Goal: Task Accomplishment & Management: Use online tool/utility

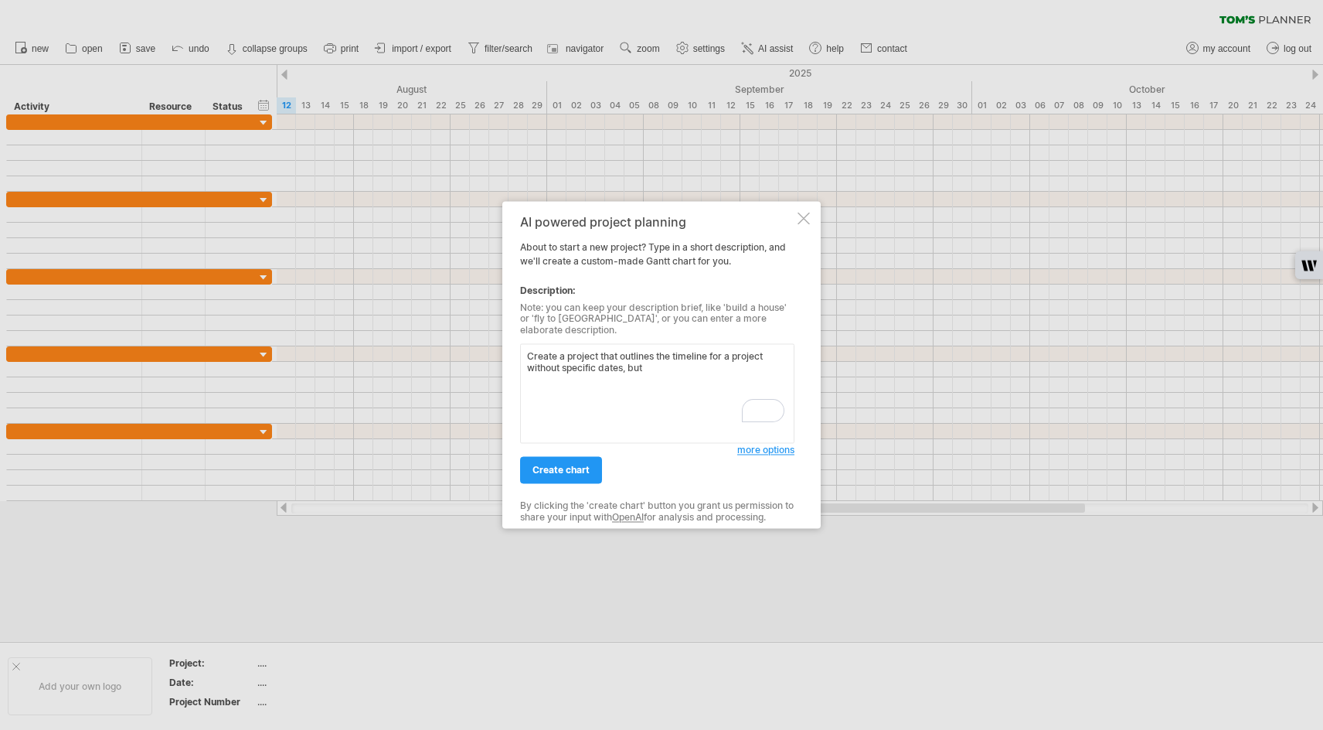
click at [659, 362] on textarea "Create a project that outlines the timeline for a project without specific date…" at bounding box center [657, 394] width 274 height 100
click at [693, 361] on textarea "Create a project that outlines the timeline for a project without specific date…" at bounding box center [657, 394] width 274 height 100
click at [580, 371] on textarea "Create a project that outlines the timeline for a project without specific date…" at bounding box center [657, 394] width 274 height 100
drag, startPoint x: 741, startPoint y: 370, endPoint x: 502, endPoint y: 342, distance: 240.4
click at [502, 342] on div "AI powered project planning About to start a new project? Type in a short descr…" at bounding box center [661, 364] width 318 height 327
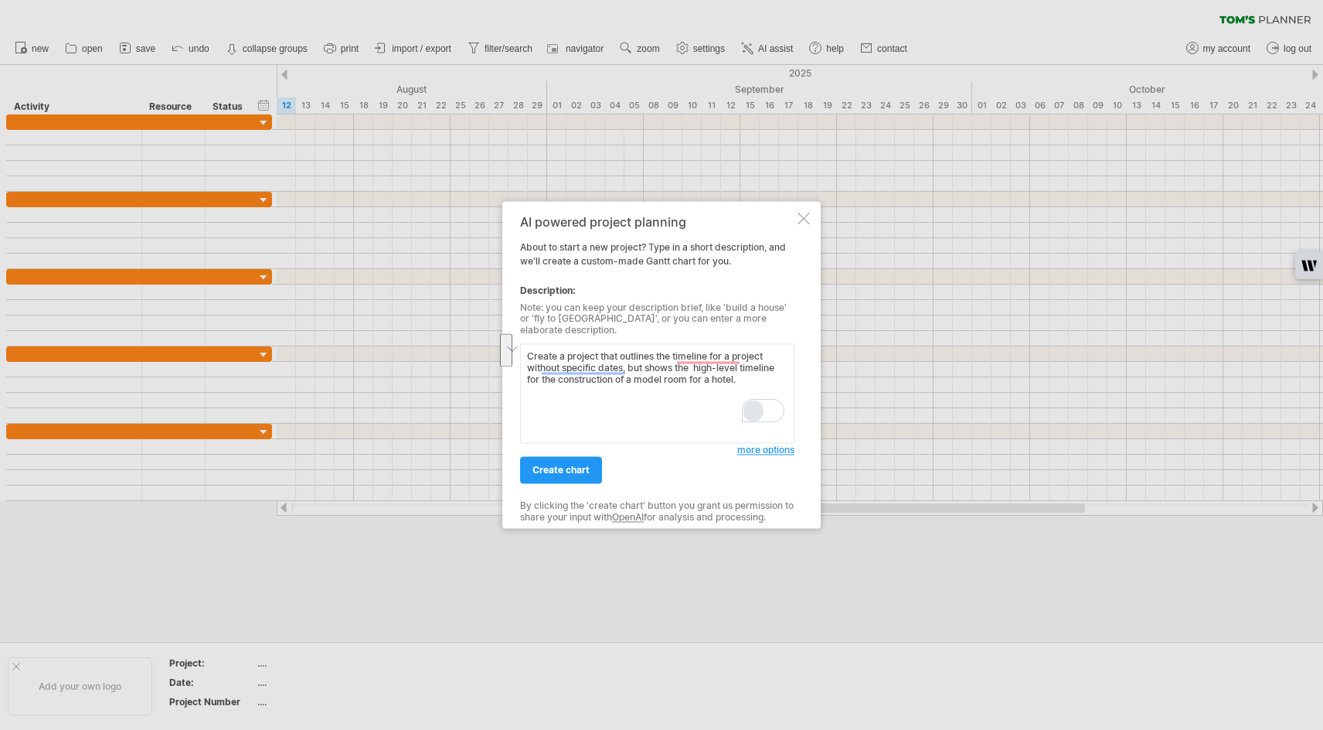
click at [747, 416] on div "Rewrite with Grammarly" at bounding box center [753, 411] width 17 height 18
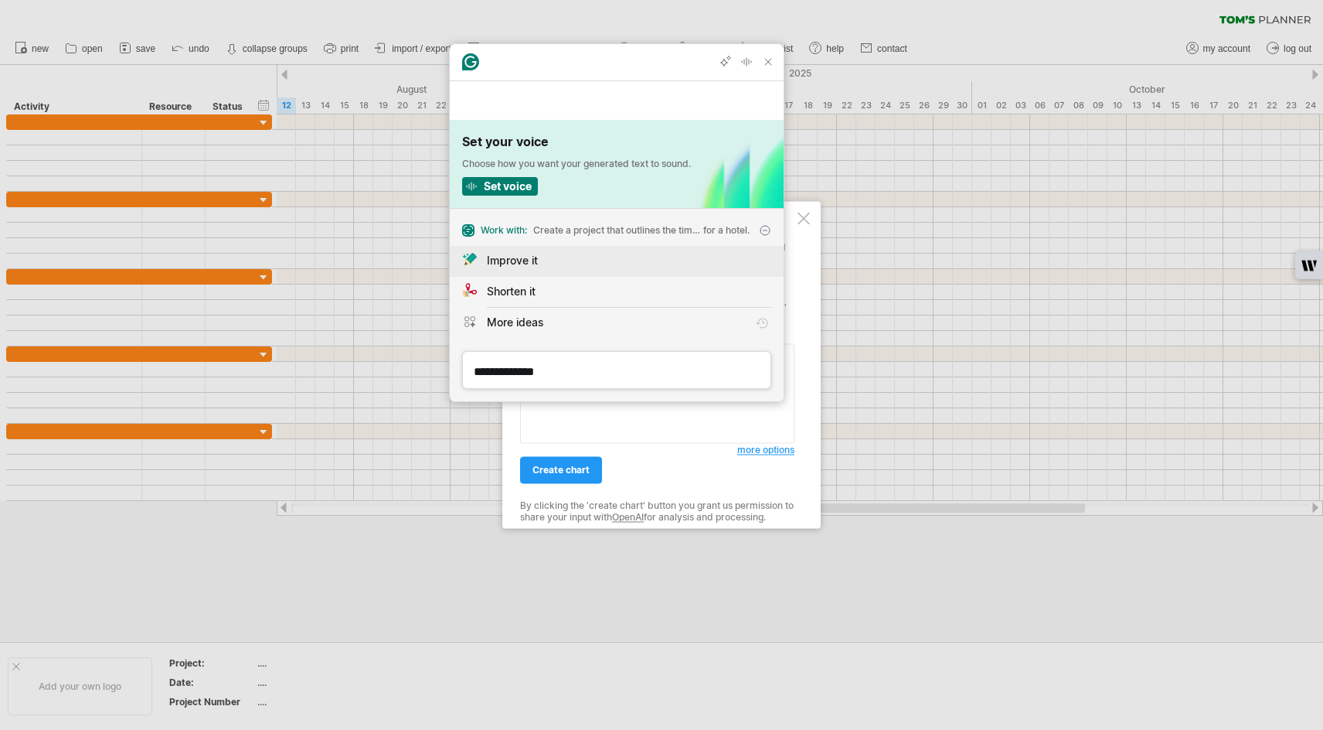
click at [562, 254] on div "Improve it" at bounding box center [629, 260] width 284 height 16
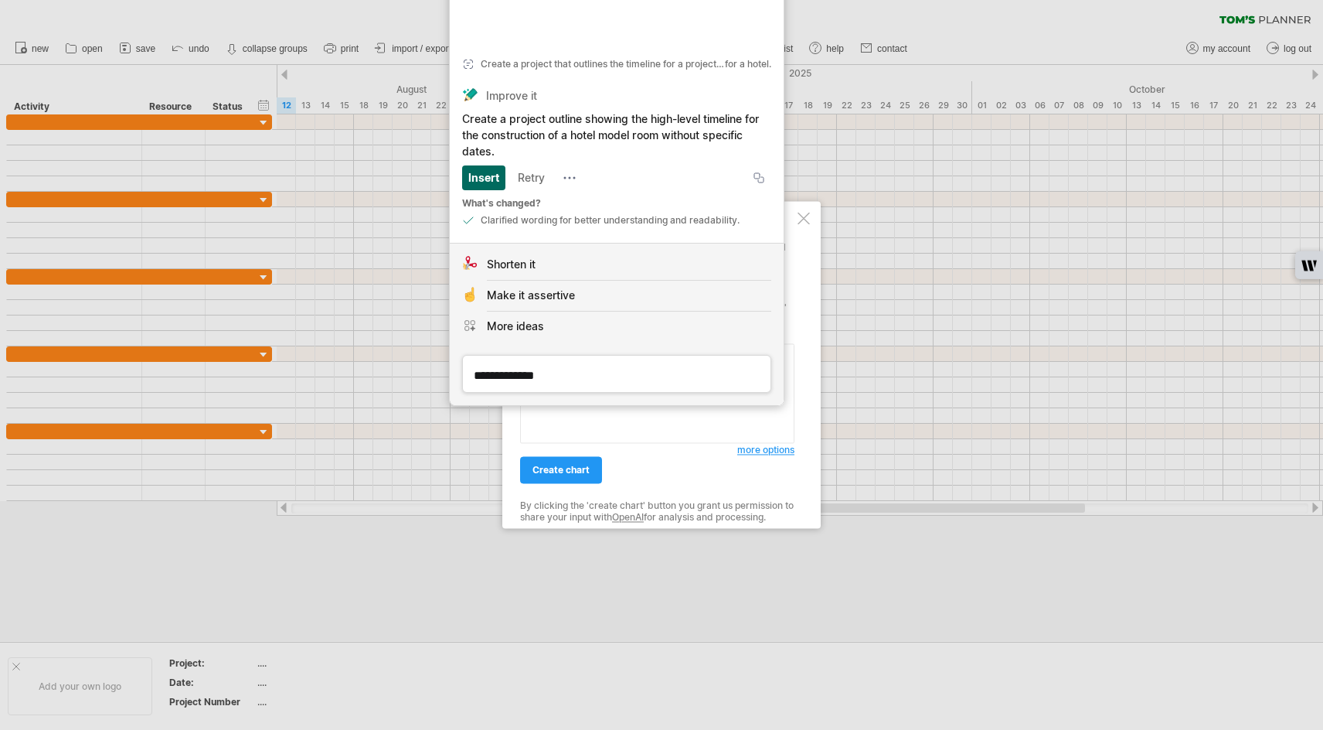
click at [473, 174] on div "Insert" at bounding box center [483, 177] width 31 height 25
click at [484, 178] on div "Insert" at bounding box center [483, 177] width 31 height 25
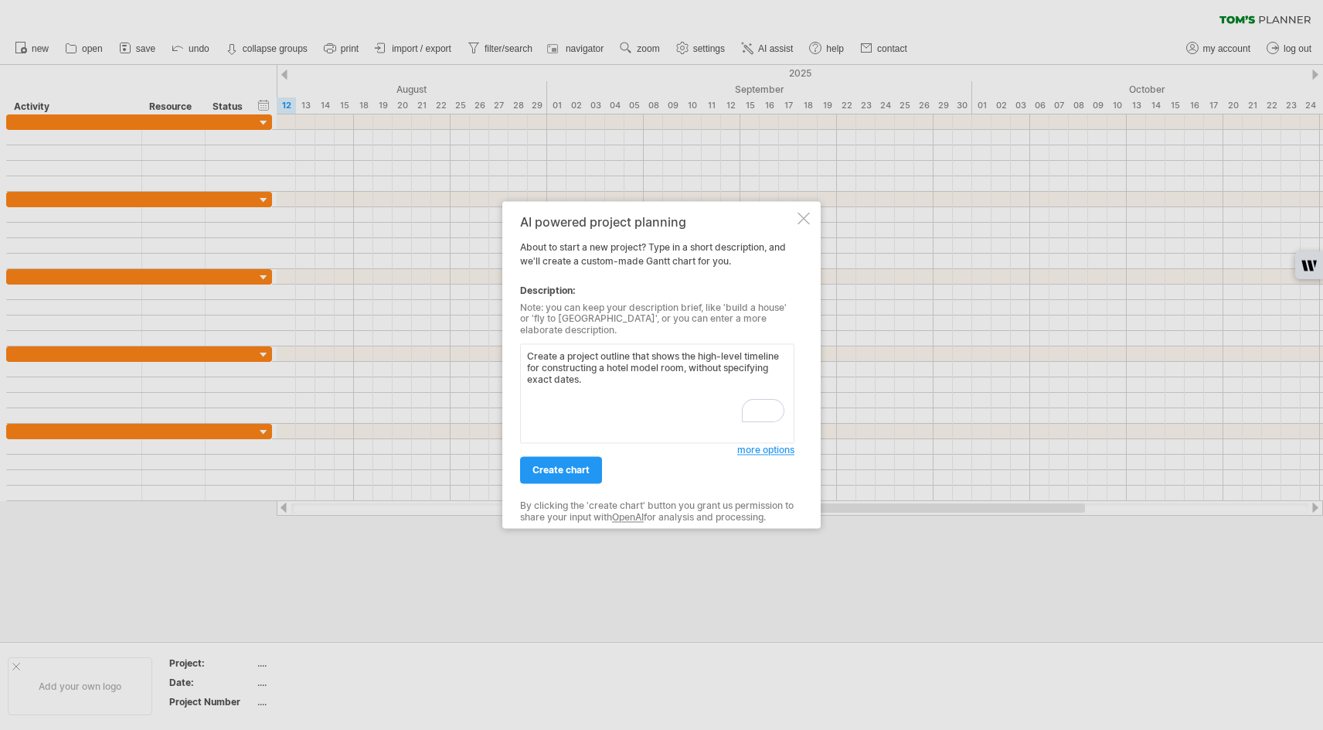
click at [647, 382] on textarea "Create a project outline that shows the high-level timeline for constructing a …" at bounding box center [657, 394] width 274 height 100
type textarea "Create a project outline that shows the high-level timeline for constructing a …"
click at [561, 464] on span "create chart" at bounding box center [560, 470] width 57 height 12
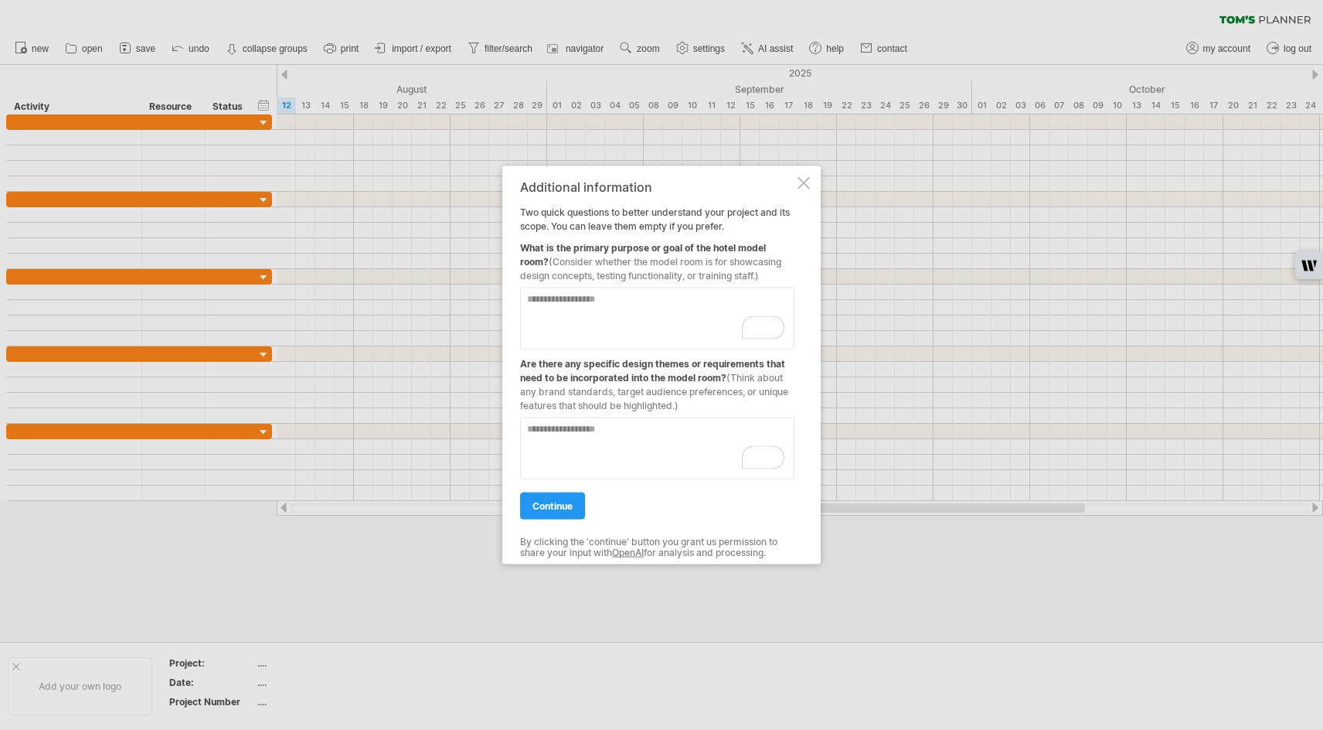
click at [600, 308] on textarea "To enrich screen reader interactions, please activate Accessibility in Grammarl…" at bounding box center [657, 318] width 274 height 62
click at [731, 260] on span "(Consider whether the model room is for showcasing design concepts, testing fun…" at bounding box center [650, 269] width 261 height 26
click at [646, 298] on textarea "To enrich screen reader interactions, please activate Accessibility in Grammarl…" at bounding box center [657, 318] width 274 height 62
click at [722, 303] on textarea "**********" at bounding box center [657, 318] width 274 height 62
click at [587, 435] on textarea "To enrich screen reader interactions, please activate Accessibility in Grammarl…" at bounding box center [657, 448] width 274 height 62
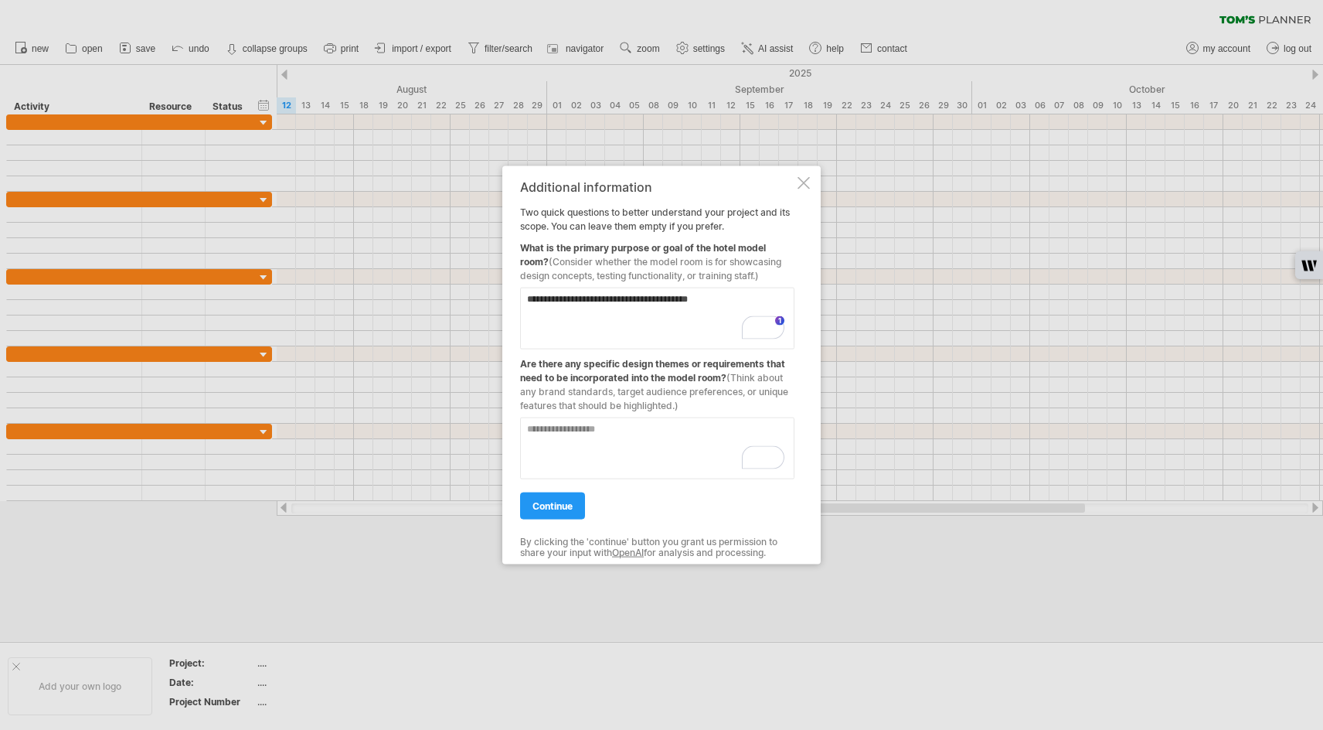
click at [533, 299] on textarea "**********" at bounding box center [657, 318] width 274 height 62
type textarea "**********"
click at [631, 428] on textarea "To enrich screen reader interactions, please activate Accessibility in Grammarl…" at bounding box center [657, 448] width 274 height 62
click at [566, 511] on link "continue" at bounding box center [552, 505] width 65 height 27
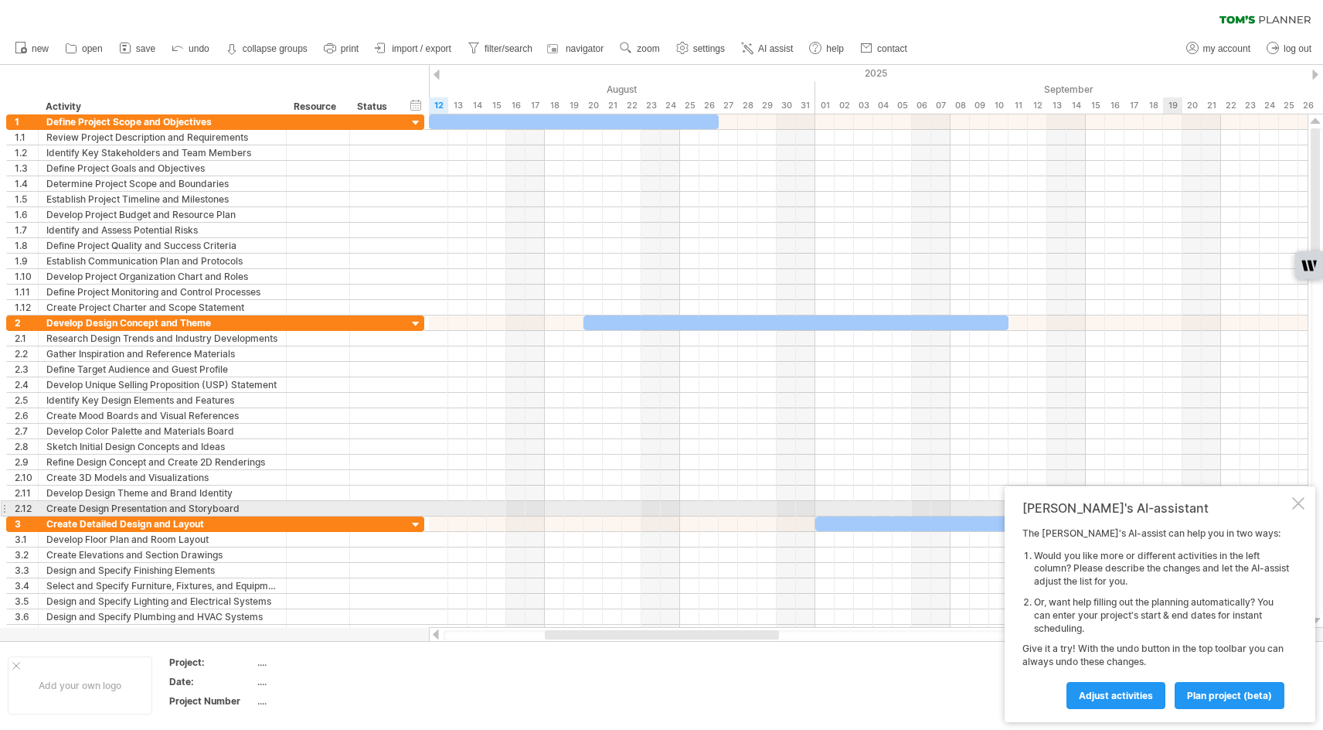
click at [1301, 504] on div at bounding box center [1298, 503] width 12 height 12
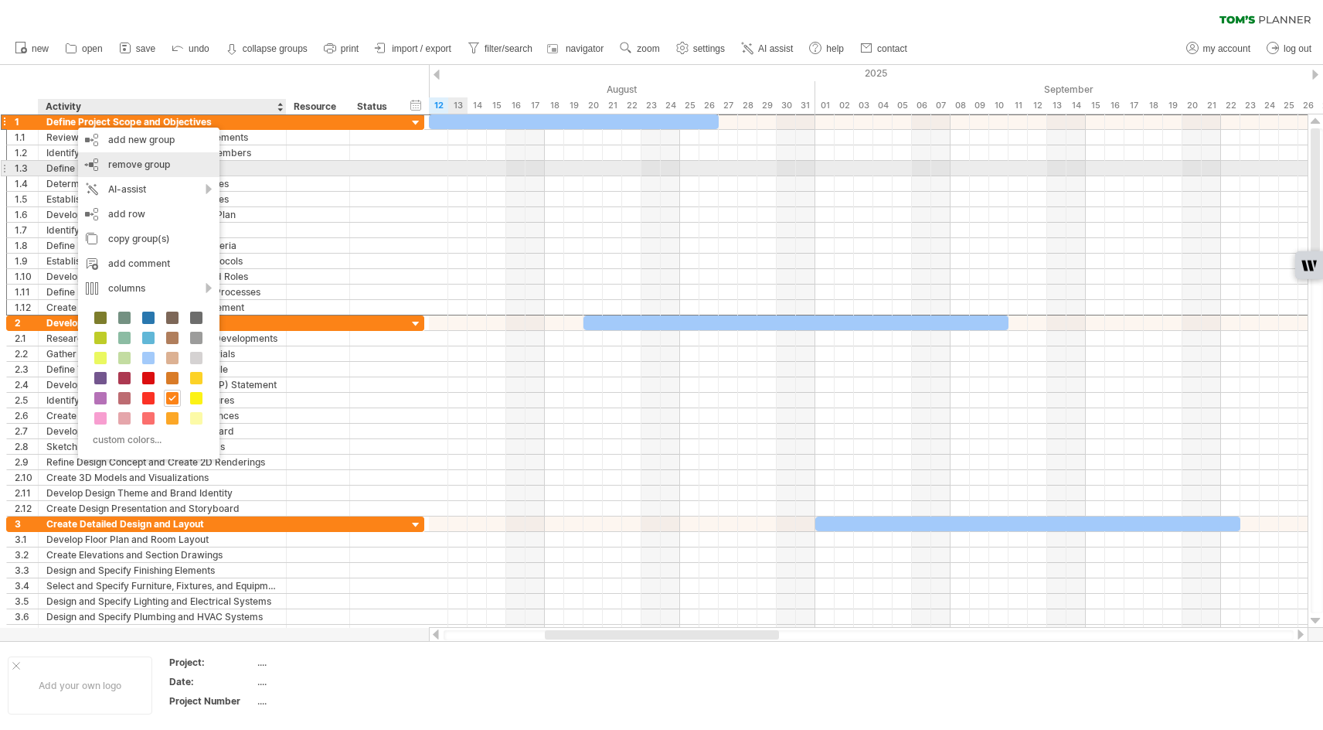
click at [100, 166] on div "remove group remove selected groups" at bounding box center [148, 164] width 141 height 25
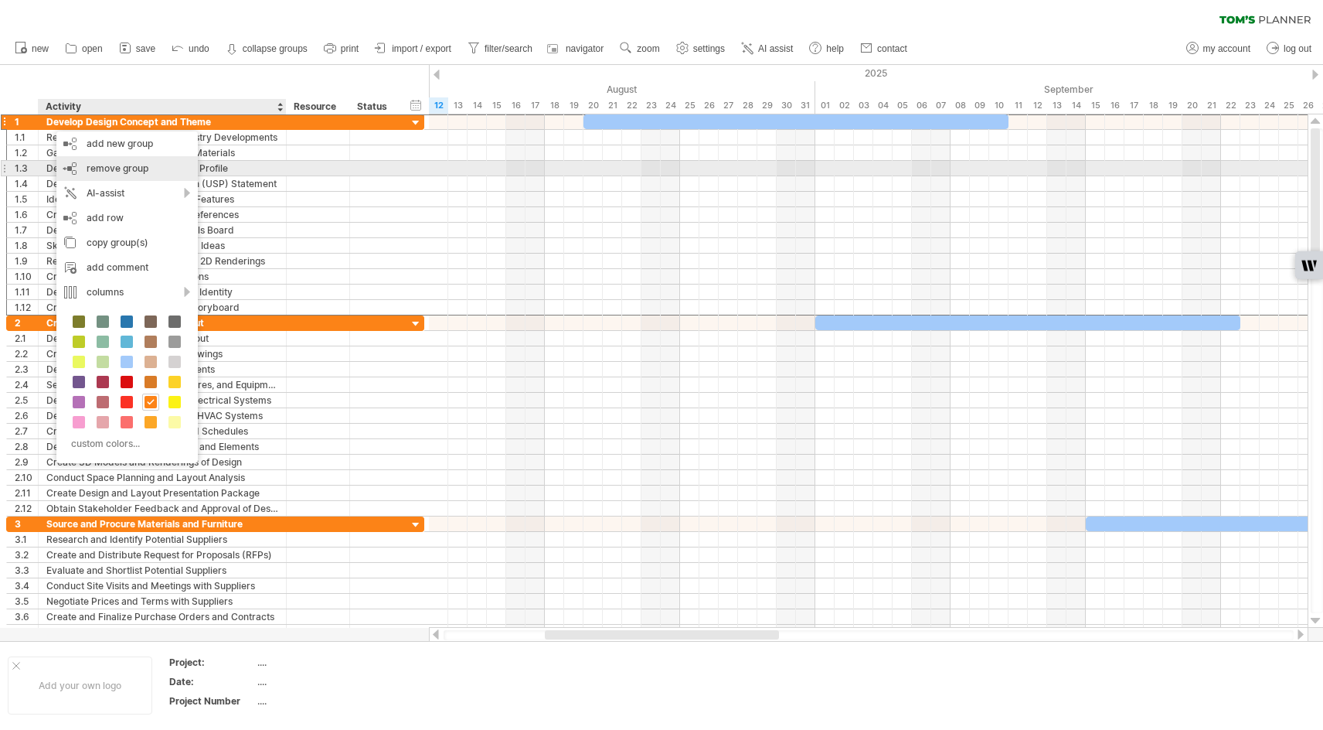
click at [129, 165] on span "remove group" at bounding box center [118, 168] width 62 height 12
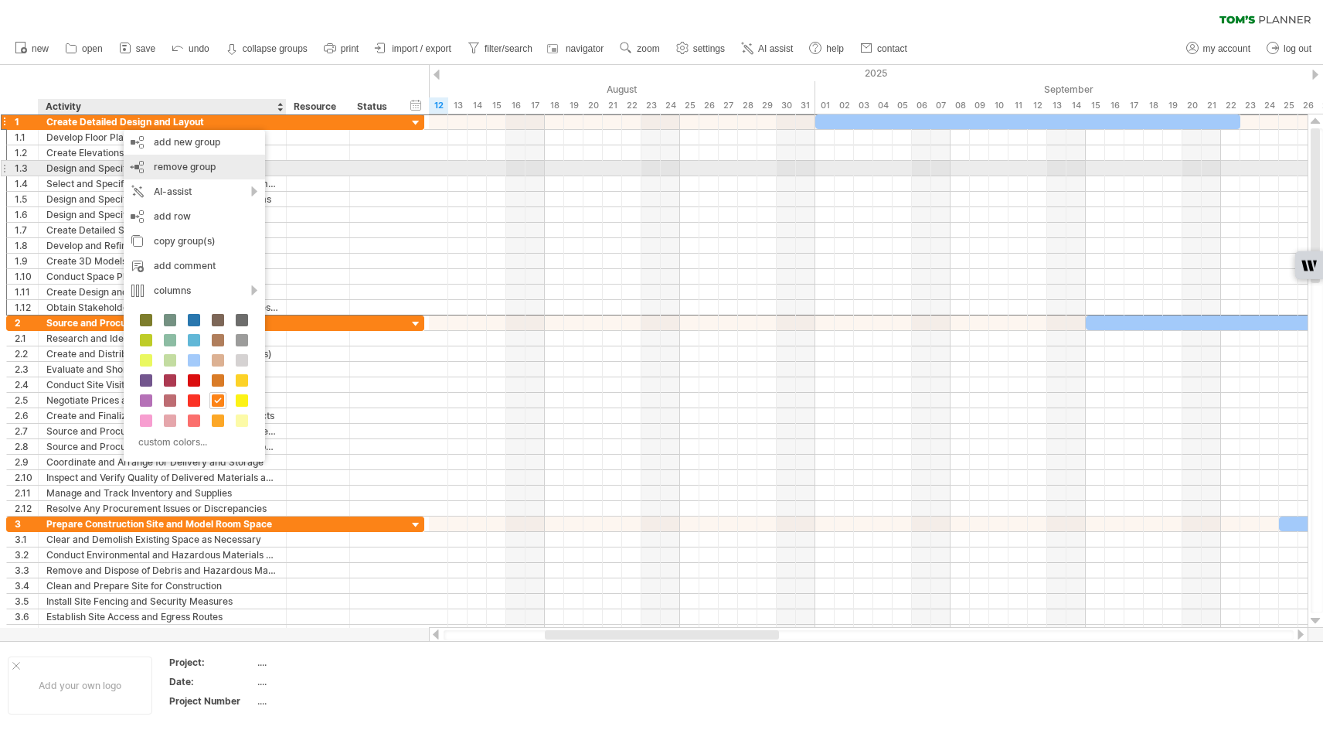
click at [152, 165] on div "remove group remove selected groups" at bounding box center [194, 167] width 141 height 25
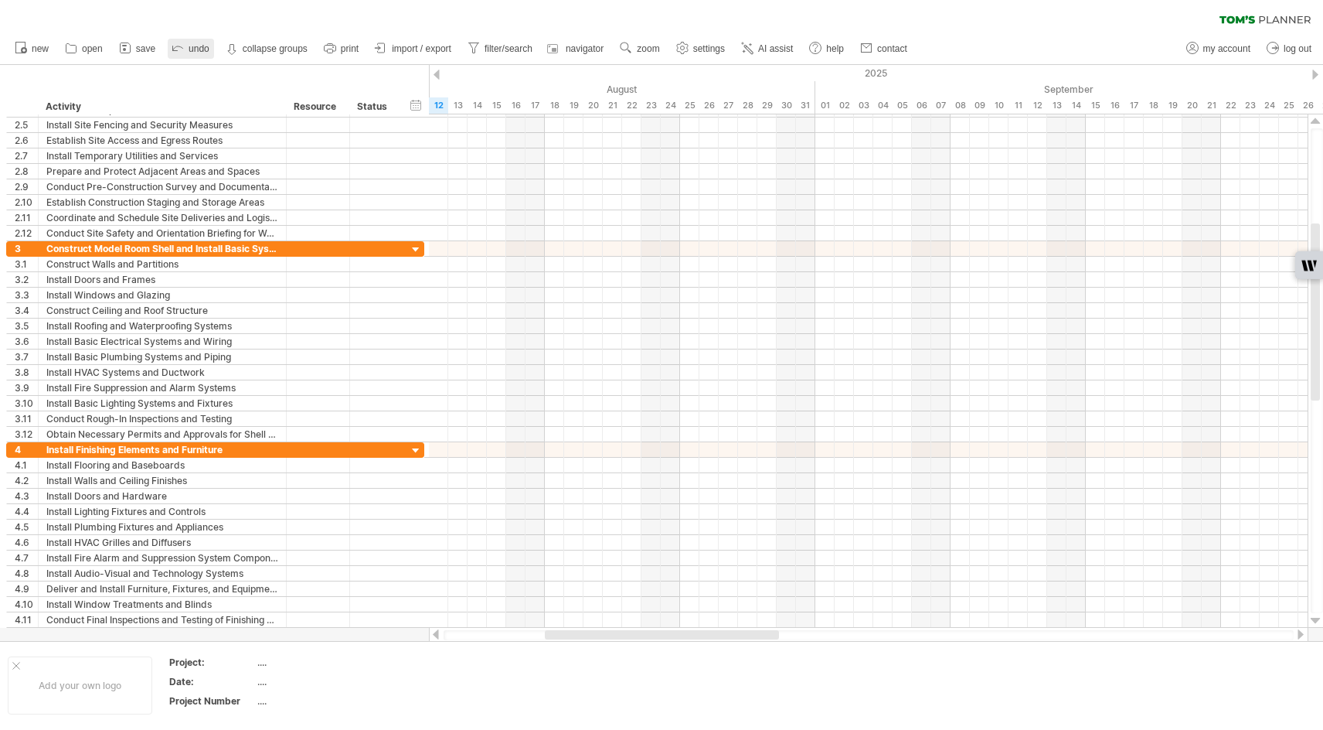
click at [179, 46] on icon at bounding box center [178, 48] width 10 height 5
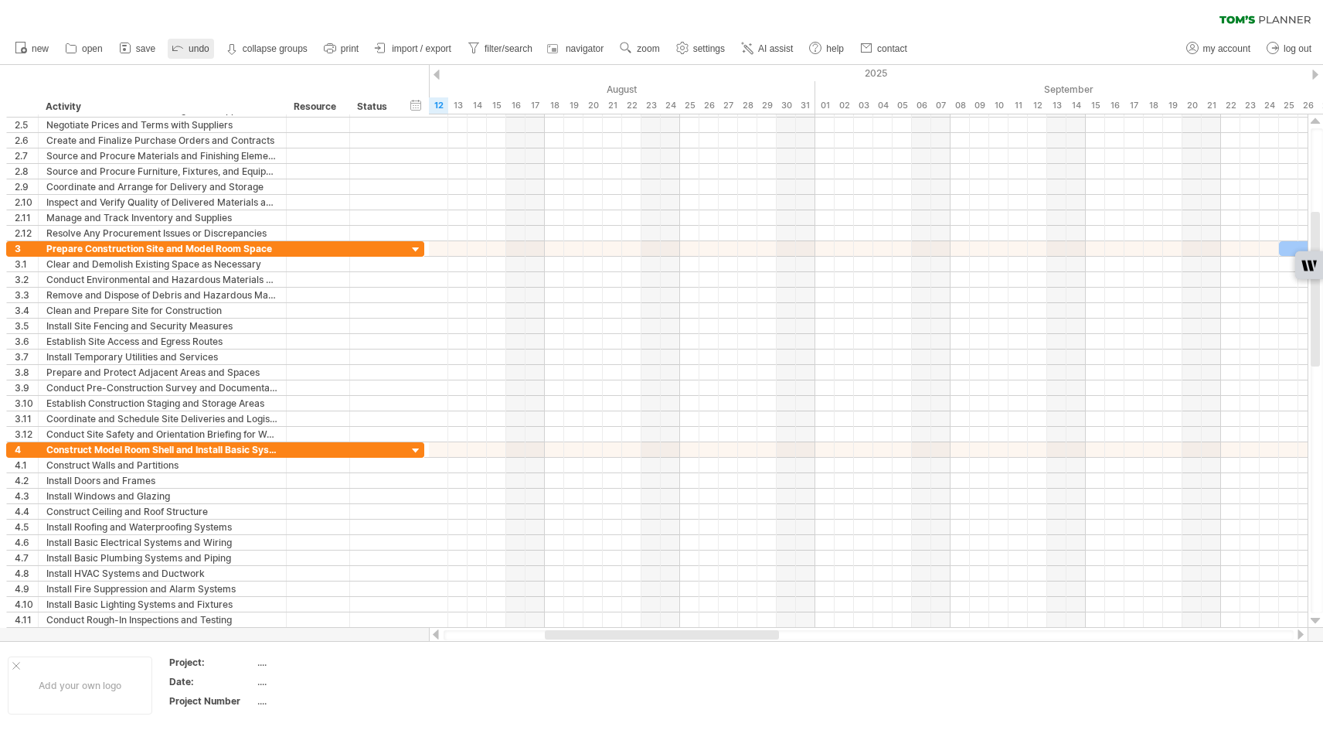
click at [178, 44] on icon at bounding box center [177, 46] width 15 height 15
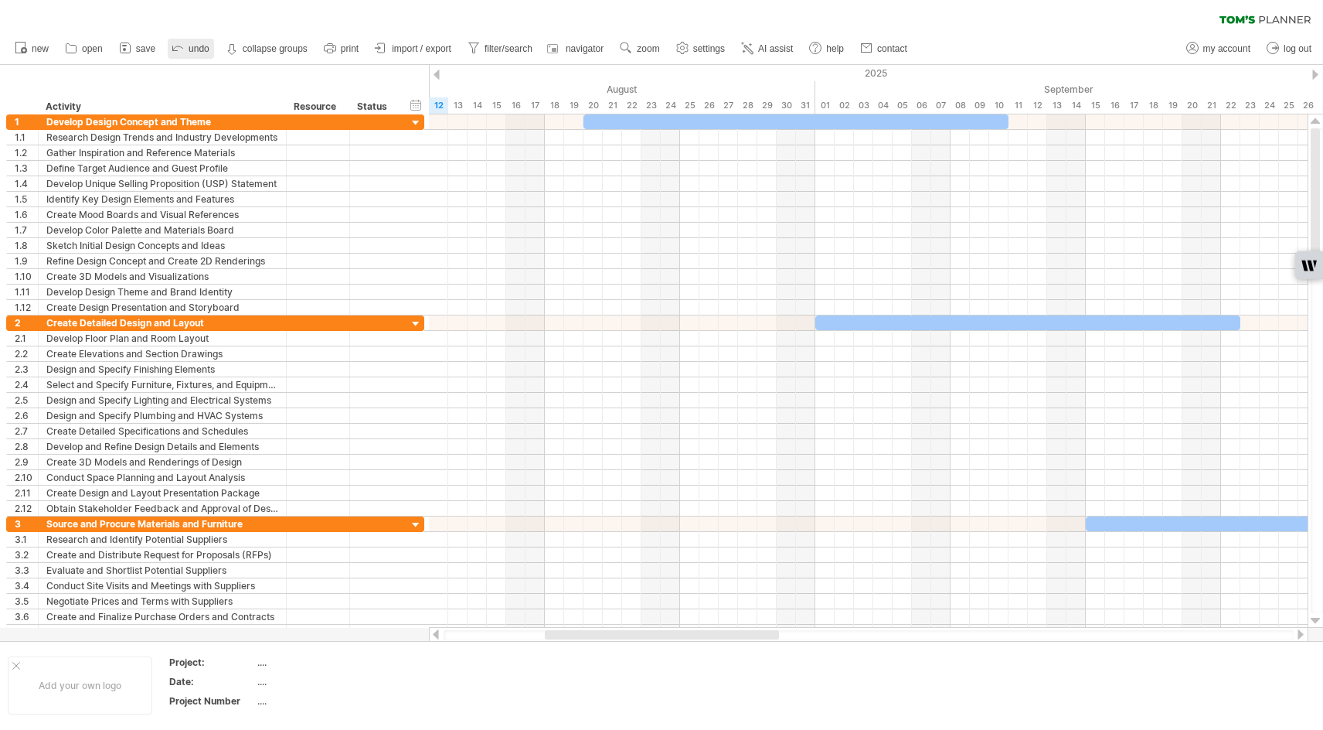
click at [184, 49] on icon at bounding box center [177, 46] width 15 height 15
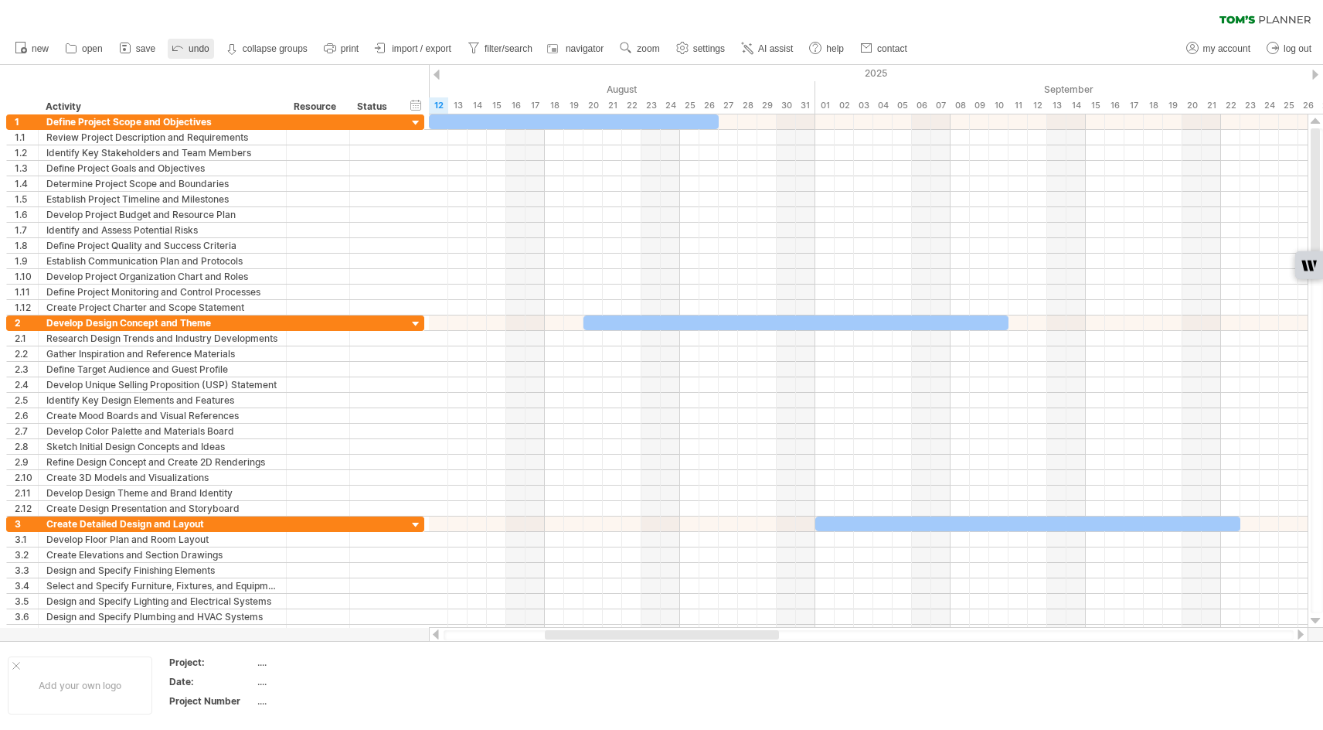
click at [179, 50] on icon at bounding box center [177, 46] width 15 height 15
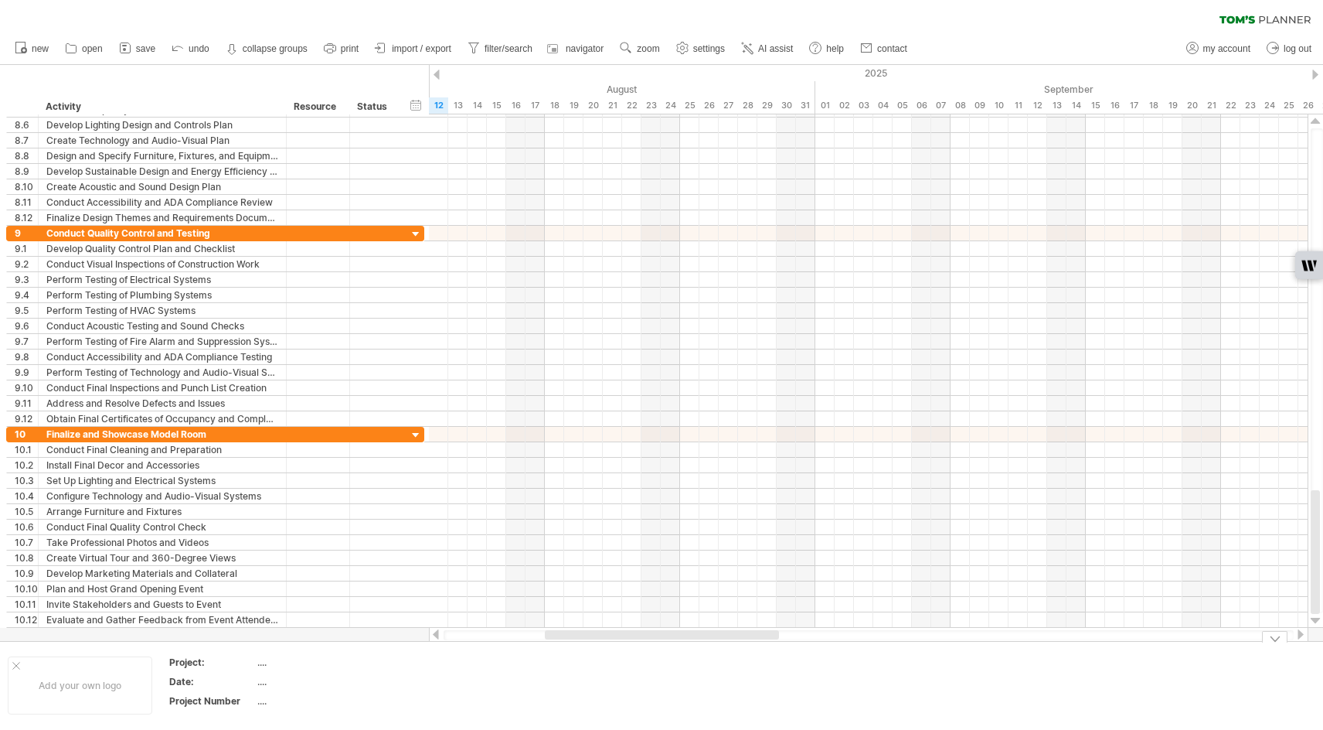
click at [421, 674] on td at bounding box center [459, 685] width 122 height 60
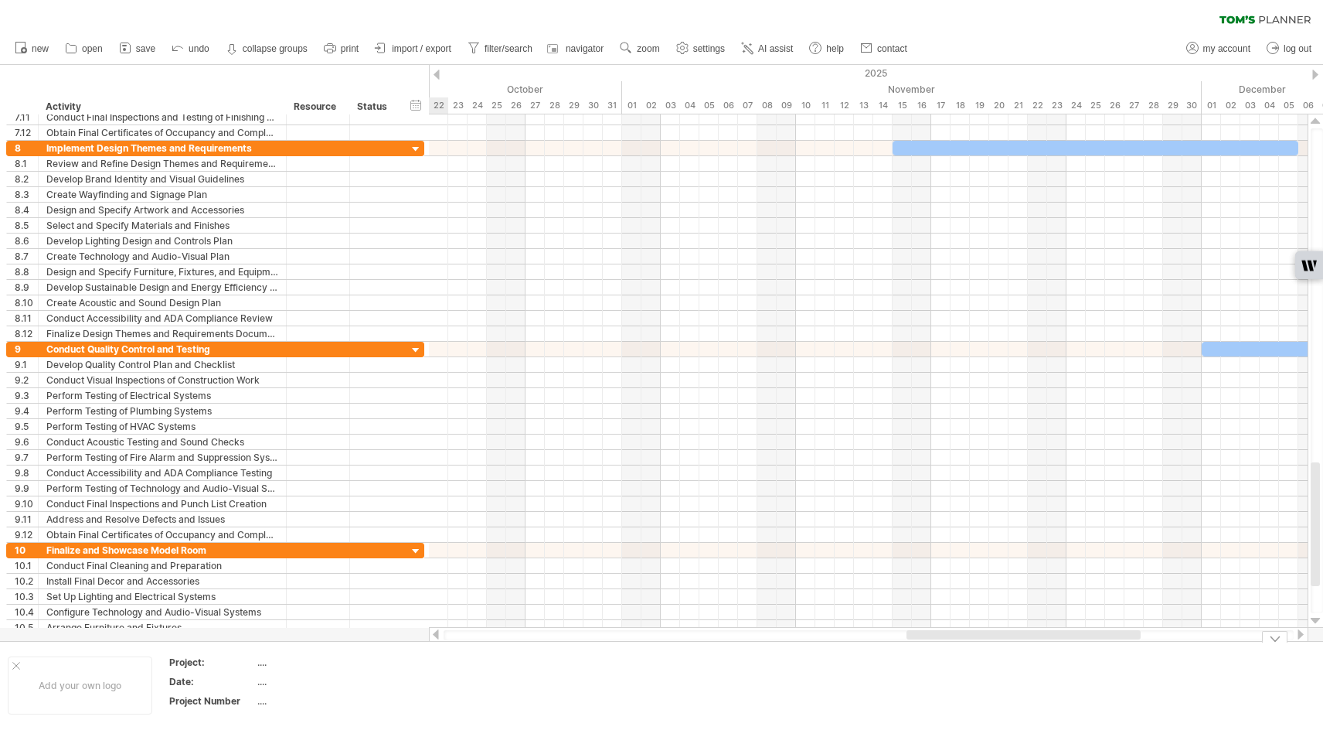
drag, startPoint x: 679, startPoint y: 634, endPoint x: 1040, endPoint y: 650, distance: 362.0
click at [1040, 650] on div "Trying to reach [DOMAIN_NAME] Connected again... 0% clear filter new 1" at bounding box center [661, 365] width 1323 height 730
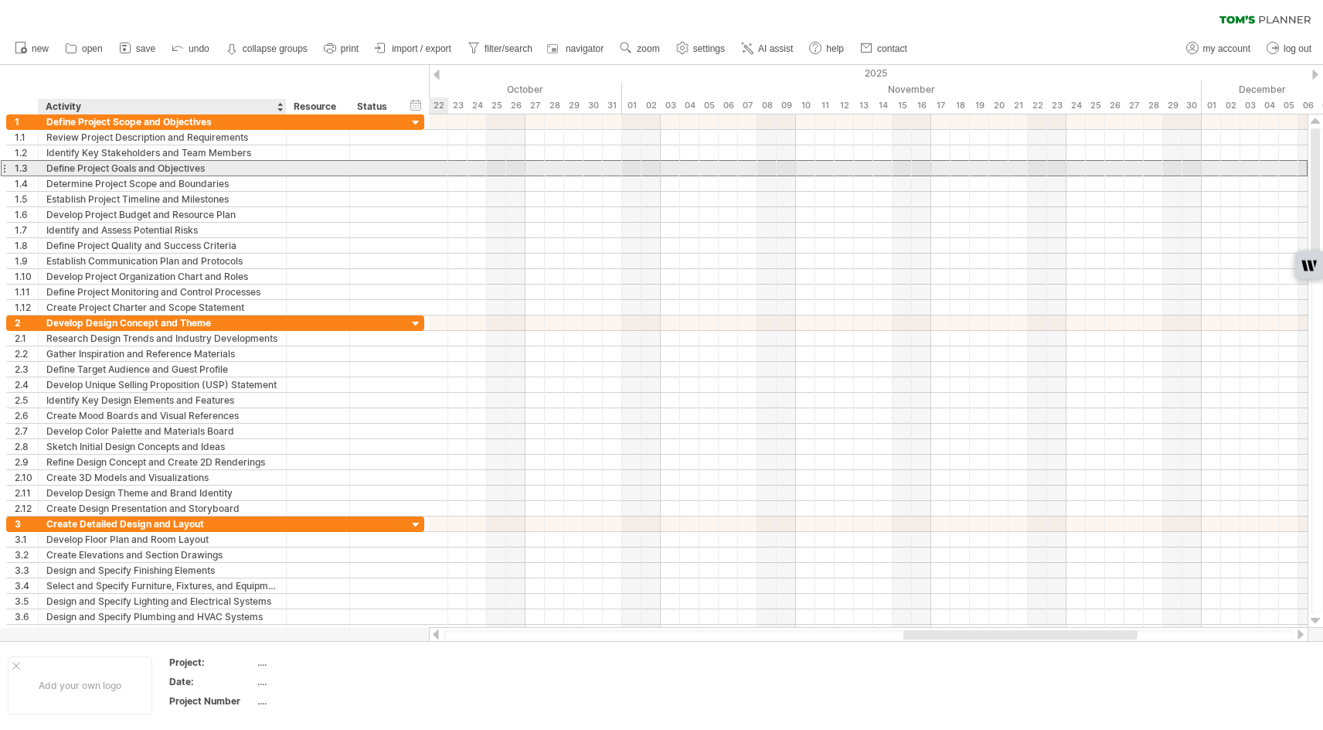
click at [58, 172] on div "Define Project Goals and Objectives" at bounding box center [162, 168] width 232 height 15
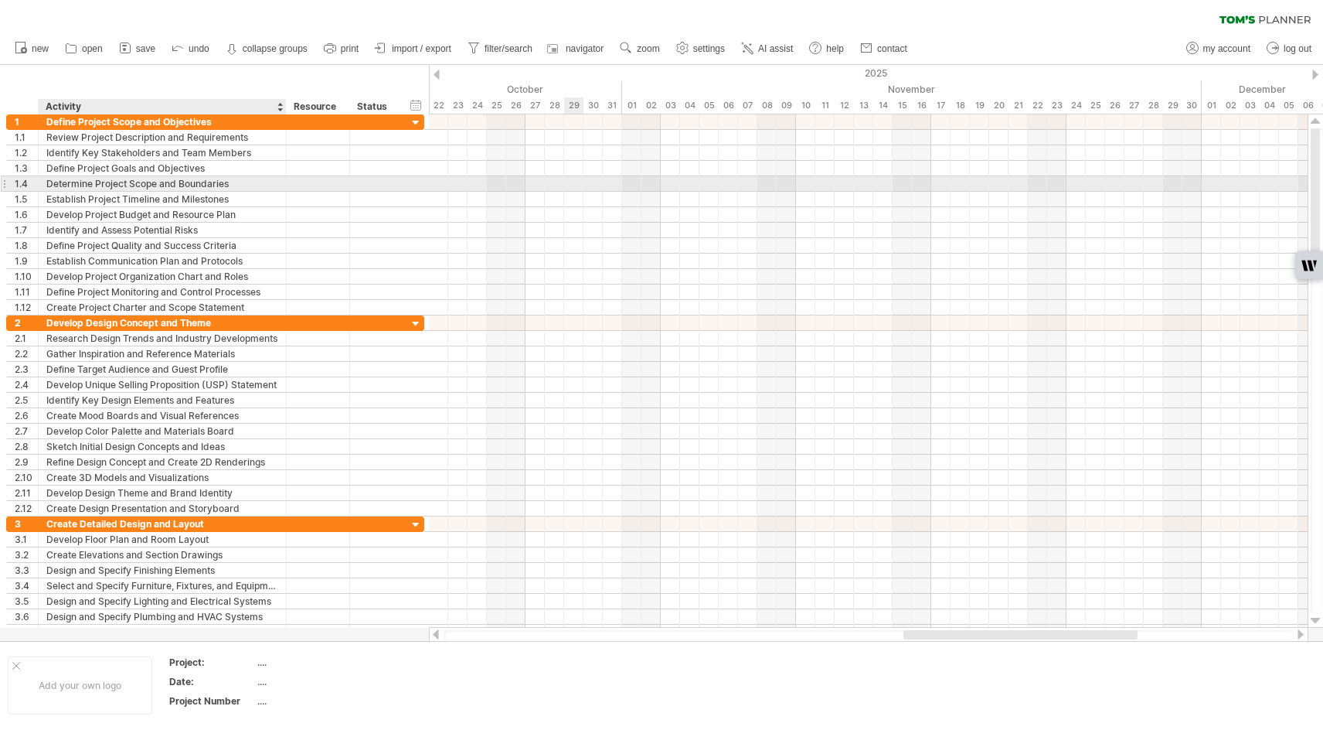
click at [573, 182] on div at bounding box center [868, 183] width 879 height 15
drag, startPoint x: 567, startPoint y: 179, endPoint x: 685, endPoint y: 192, distance: 118.3
click at [683, 191] on div at bounding box center [868, 183] width 879 height 15
click at [186, 185] on div "Determine Project Scope and Boundaries" at bounding box center [162, 183] width 232 height 15
click at [274, 182] on input "**********" at bounding box center [162, 183] width 232 height 15
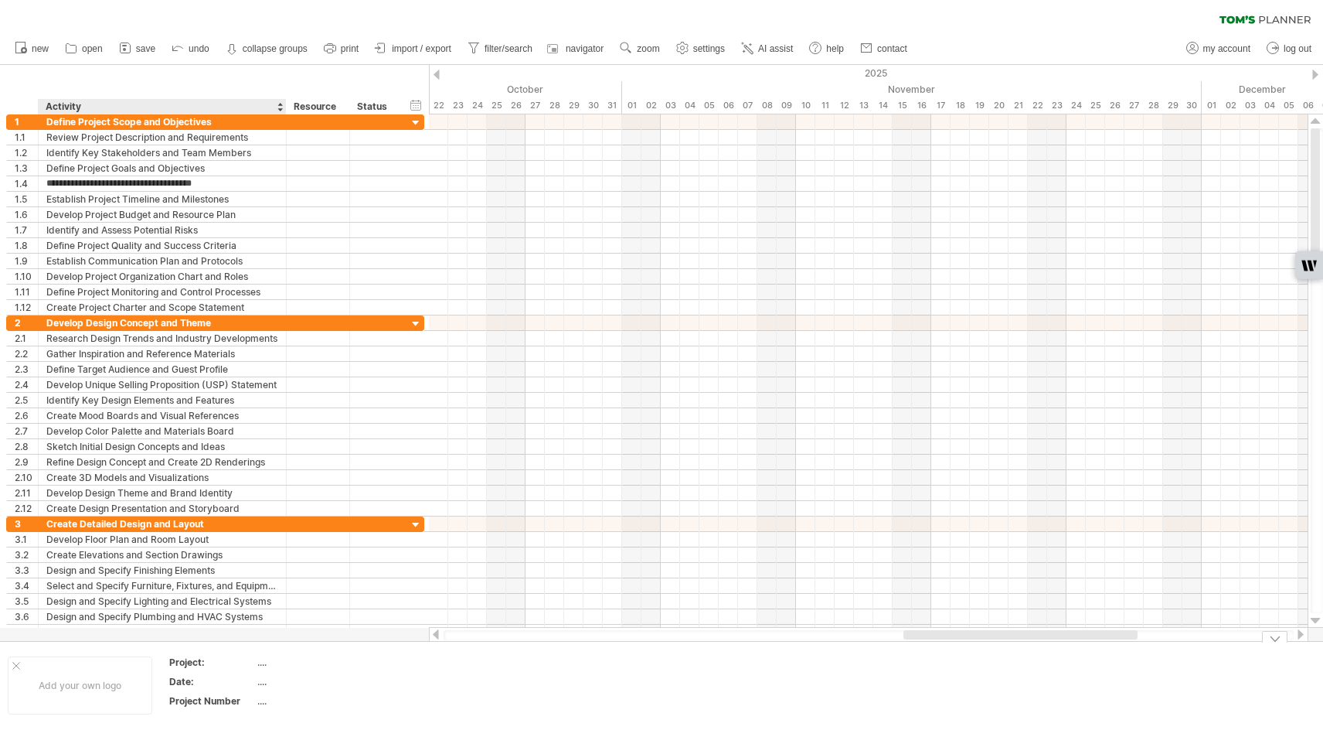
click at [263, 663] on div "...." at bounding box center [322, 661] width 130 height 13
drag, startPoint x: 247, startPoint y: 685, endPoint x: 267, endPoint y: 681, distance: 20.5
click at [251, 684] on div "Date:" at bounding box center [211, 681] width 85 height 13
click at [261, 682] on div "...." at bounding box center [322, 681] width 130 height 13
click at [263, 700] on div "...." at bounding box center [322, 700] width 130 height 13
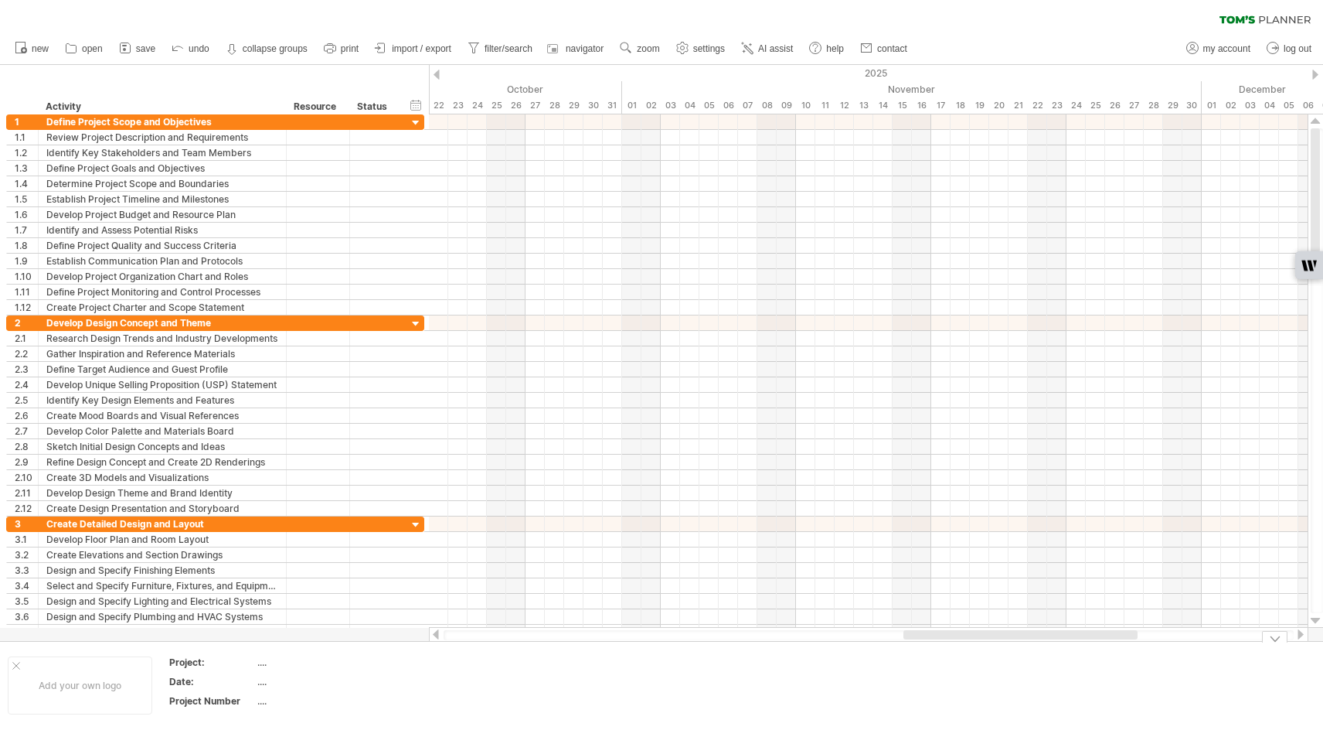
click at [465, 680] on td at bounding box center [459, 685] width 122 height 60
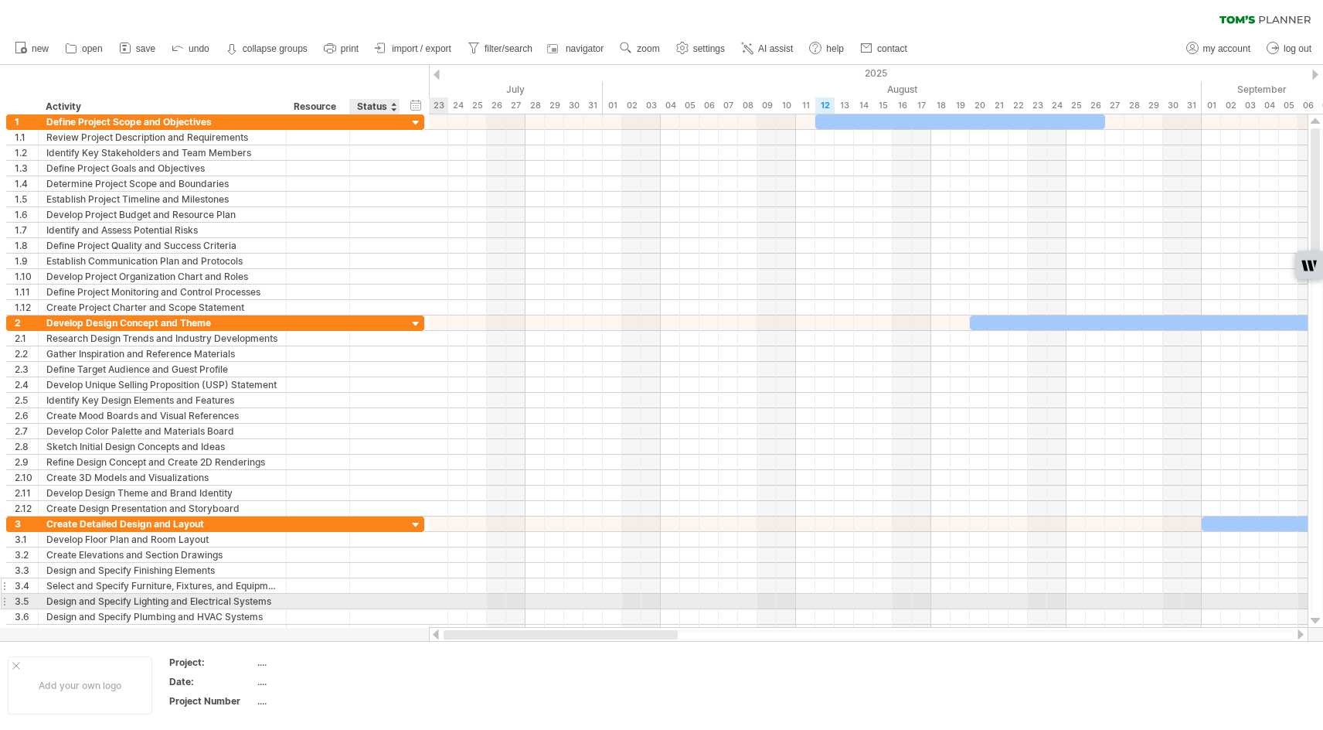
drag, startPoint x: 966, startPoint y: 634, endPoint x: 363, endPoint y: 590, distance: 604.4
click at [366, 594] on div "Trying to reach [DOMAIN_NAME] Connected again... 0% clear filter new 1" at bounding box center [661, 365] width 1323 height 730
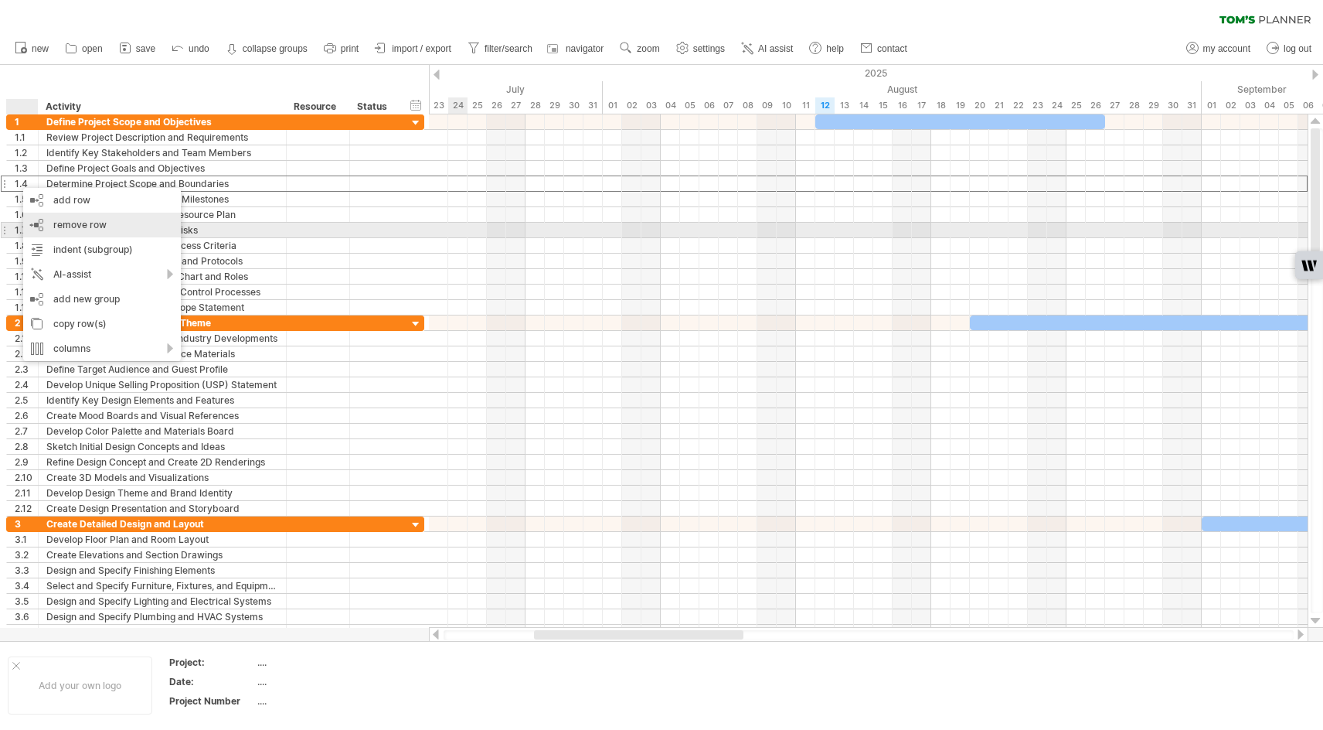
click at [61, 224] on span "remove row" at bounding box center [79, 225] width 53 height 12
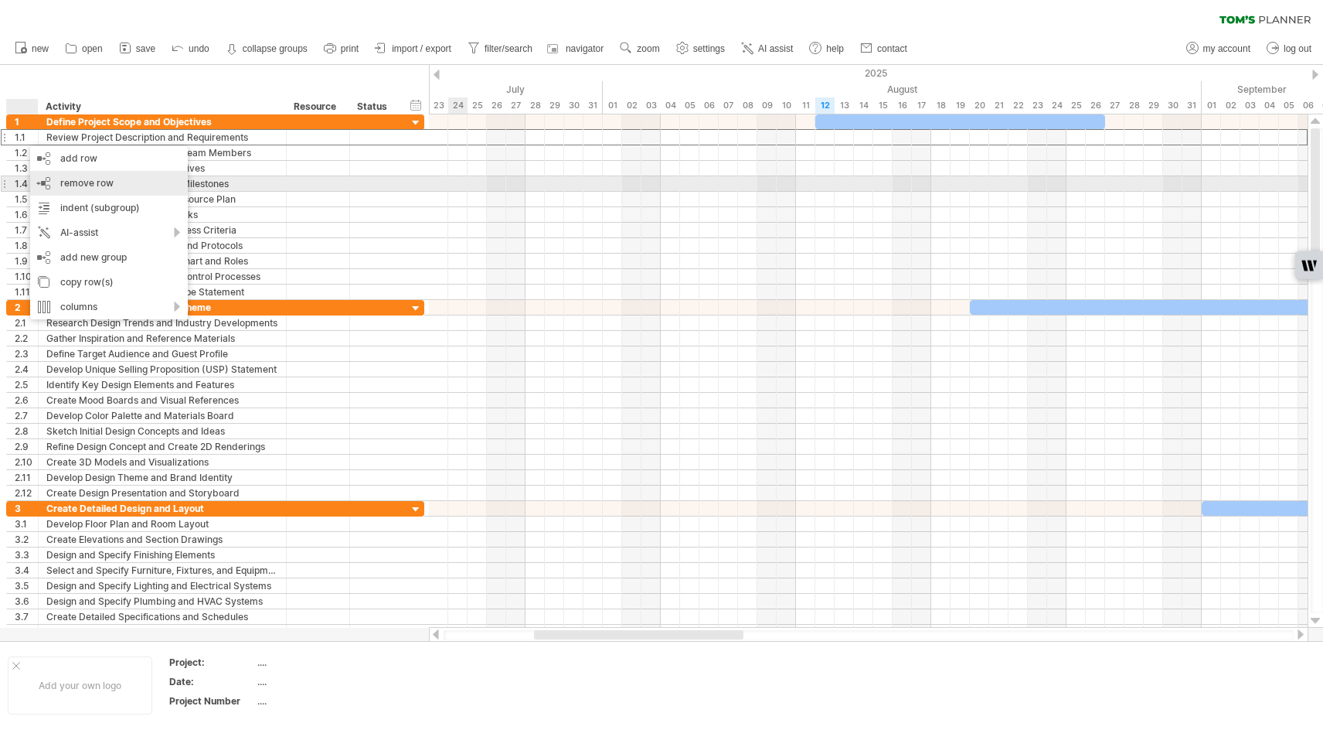
click at [66, 183] on span "remove row" at bounding box center [86, 183] width 53 height 12
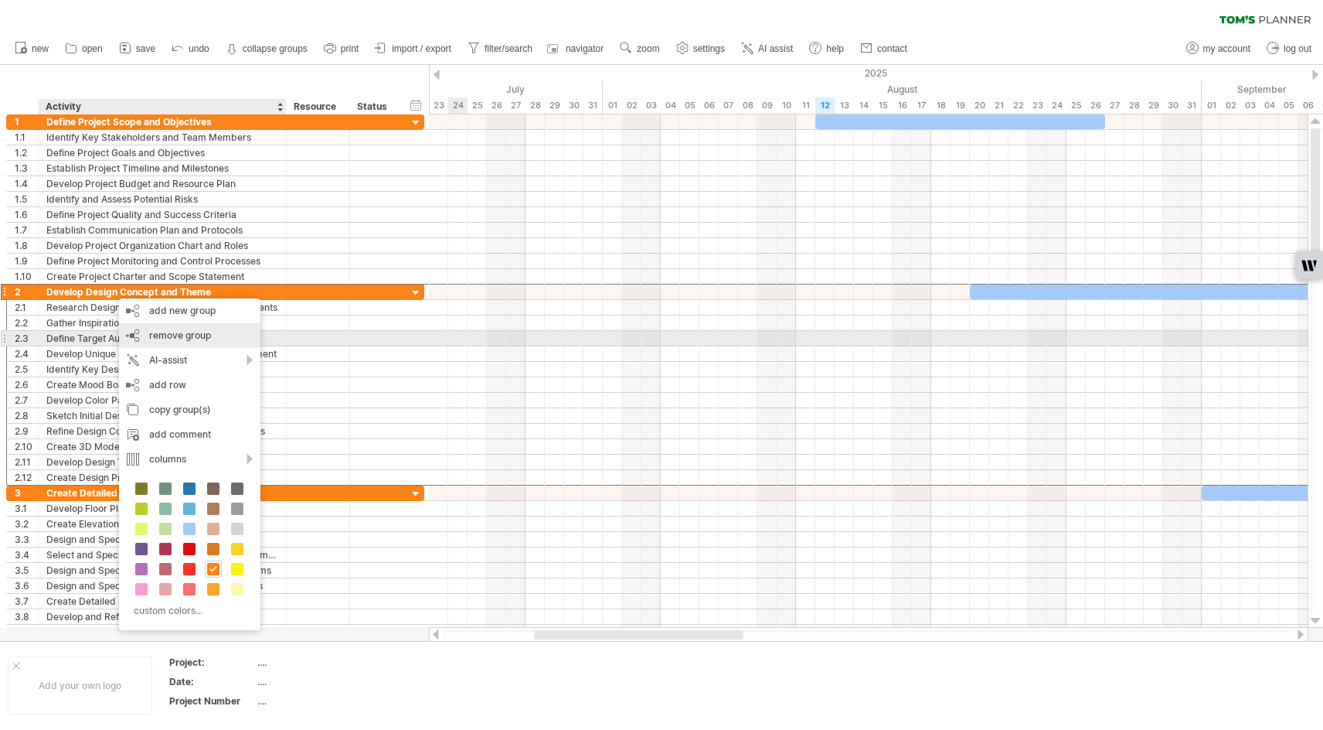
click at [167, 335] on span "remove group" at bounding box center [180, 335] width 62 height 12
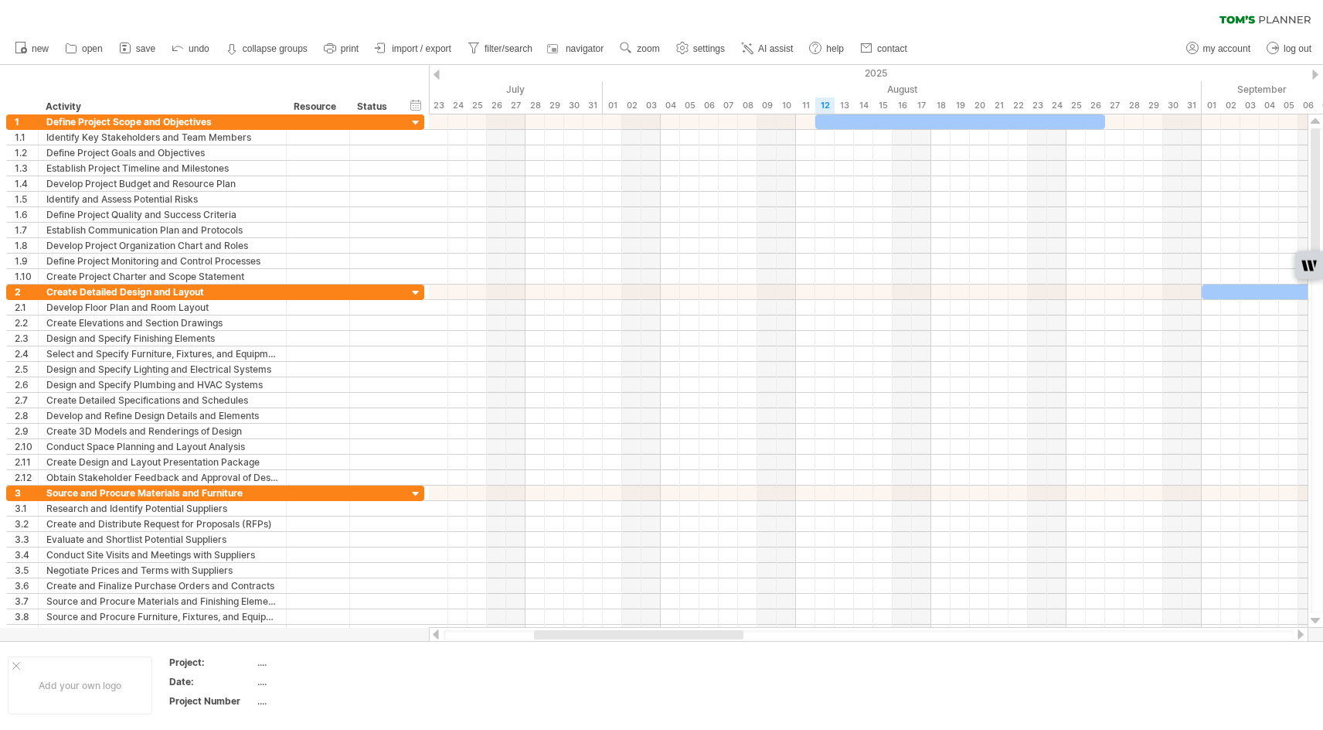
click at [439, 75] on div at bounding box center [437, 75] width 6 height 10
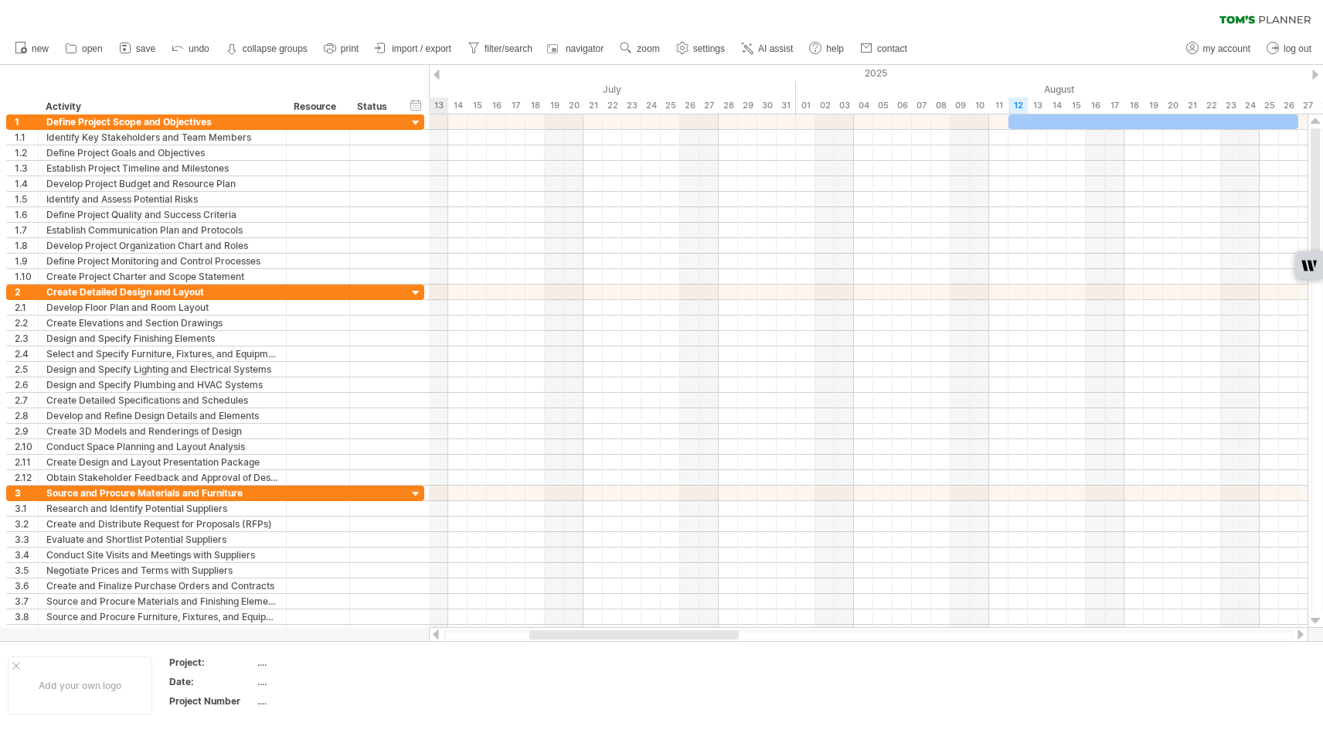
click at [1312, 77] on div at bounding box center [1315, 75] width 6 height 10
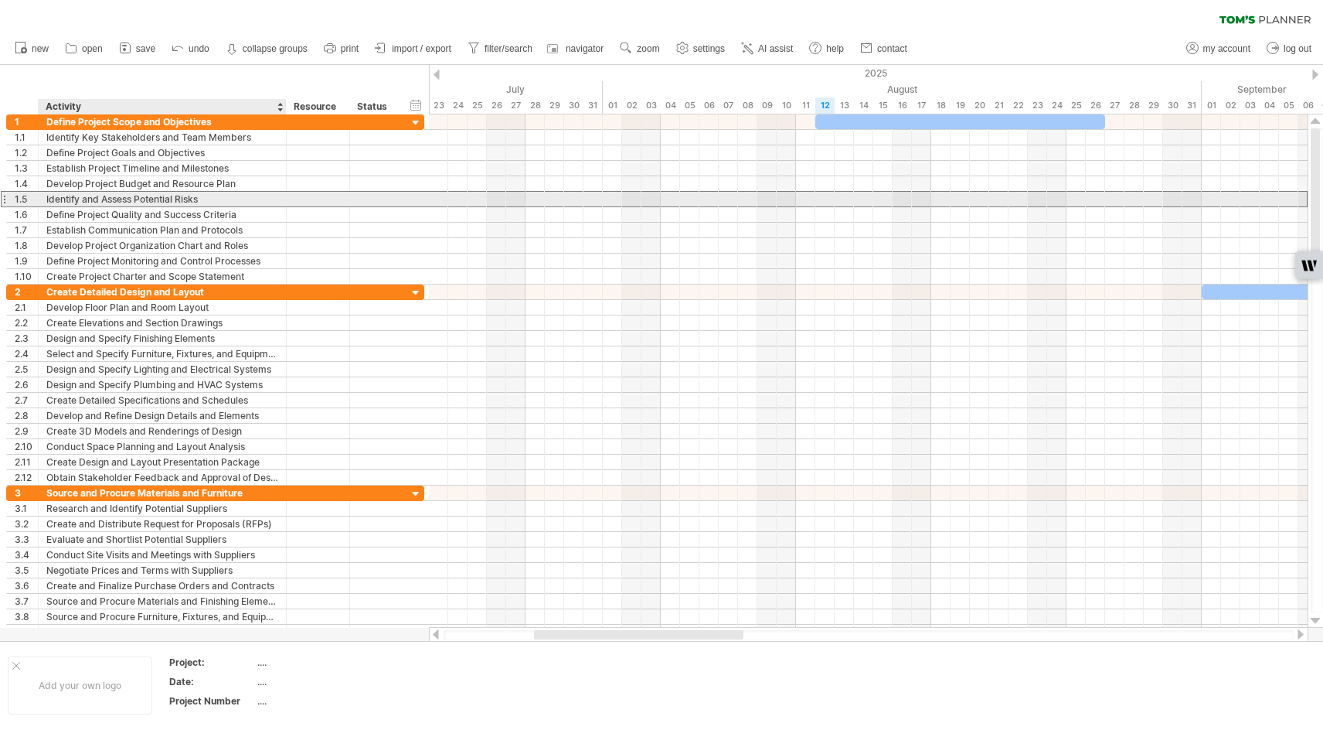
click at [53, 204] on div "Identify and Assess Potential Risks" at bounding box center [162, 199] width 232 height 15
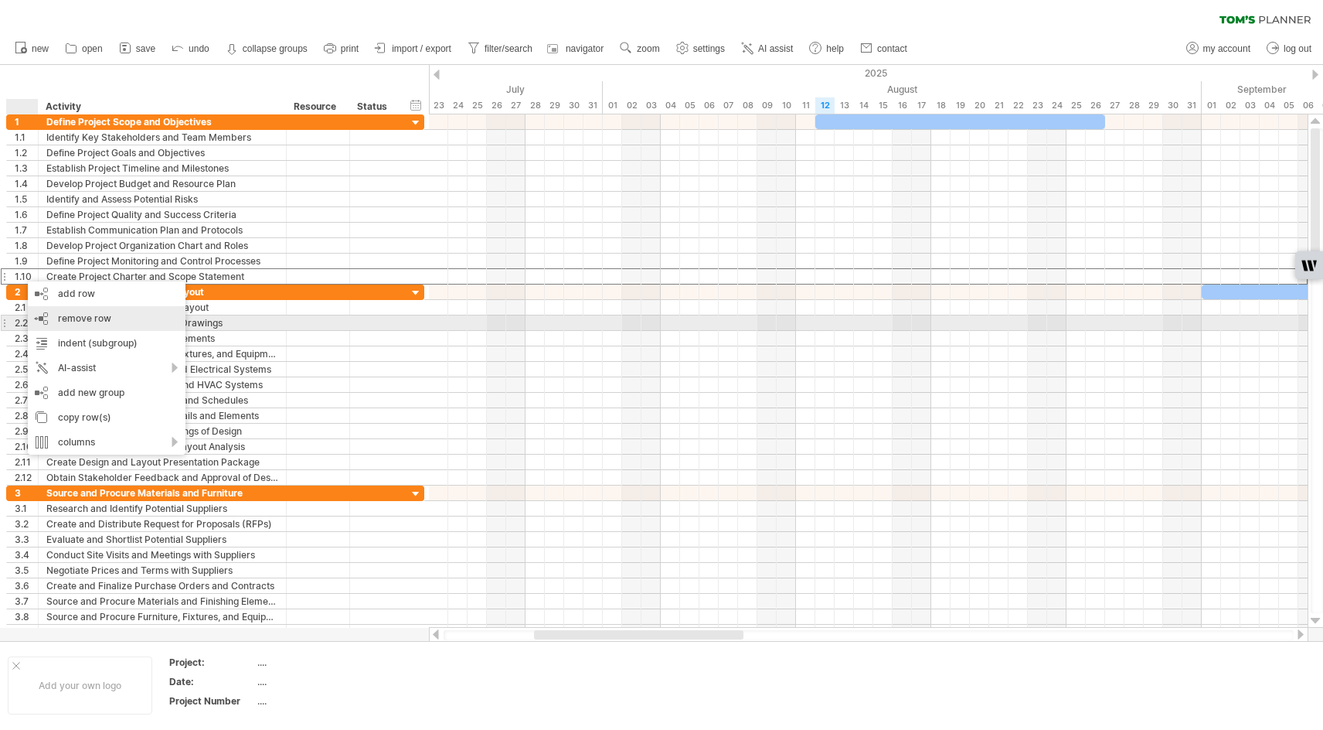
click at [62, 319] on span "remove row" at bounding box center [84, 318] width 53 height 12
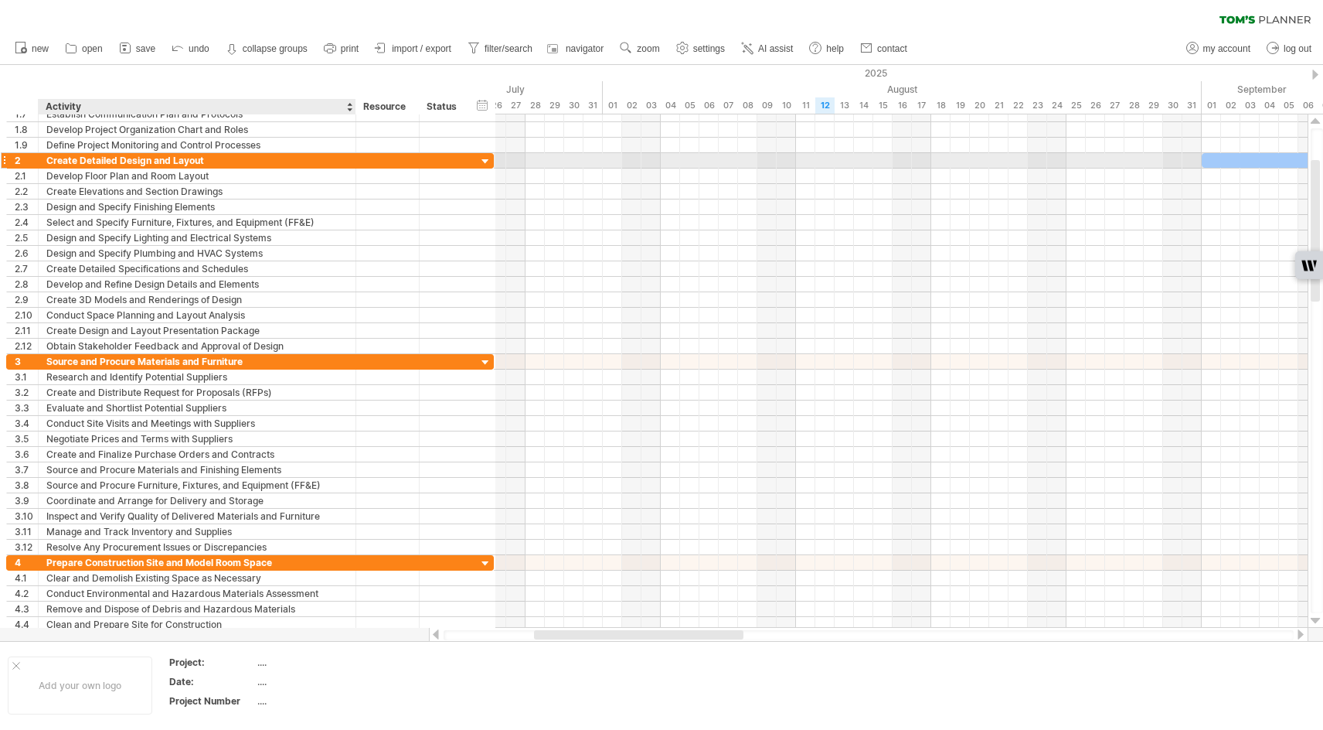
drag, startPoint x: 281, startPoint y: 159, endPoint x: 351, endPoint y: 168, distance: 70.1
click at [351, 168] on div "**********" at bounding box center [250, 160] width 488 height 15
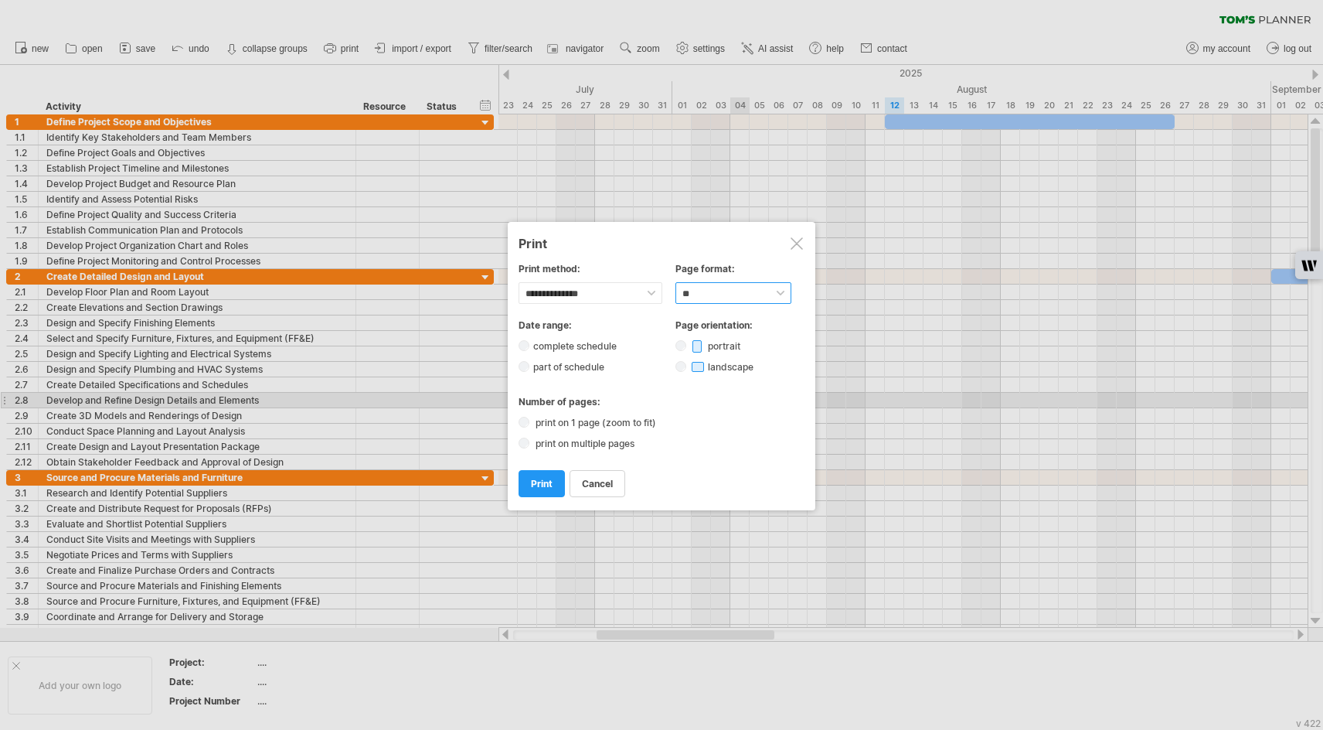
click at [730, 294] on select "****** ** ***** ** ****** ** ** **" at bounding box center [733, 293] width 116 height 22
select select "******"
click at [675, 282] on select "****** ** ***** ** ****** ** ** **" at bounding box center [733, 293] width 116 height 22
click at [794, 241] on div at bounding box center [797, 243] width 12 height 12
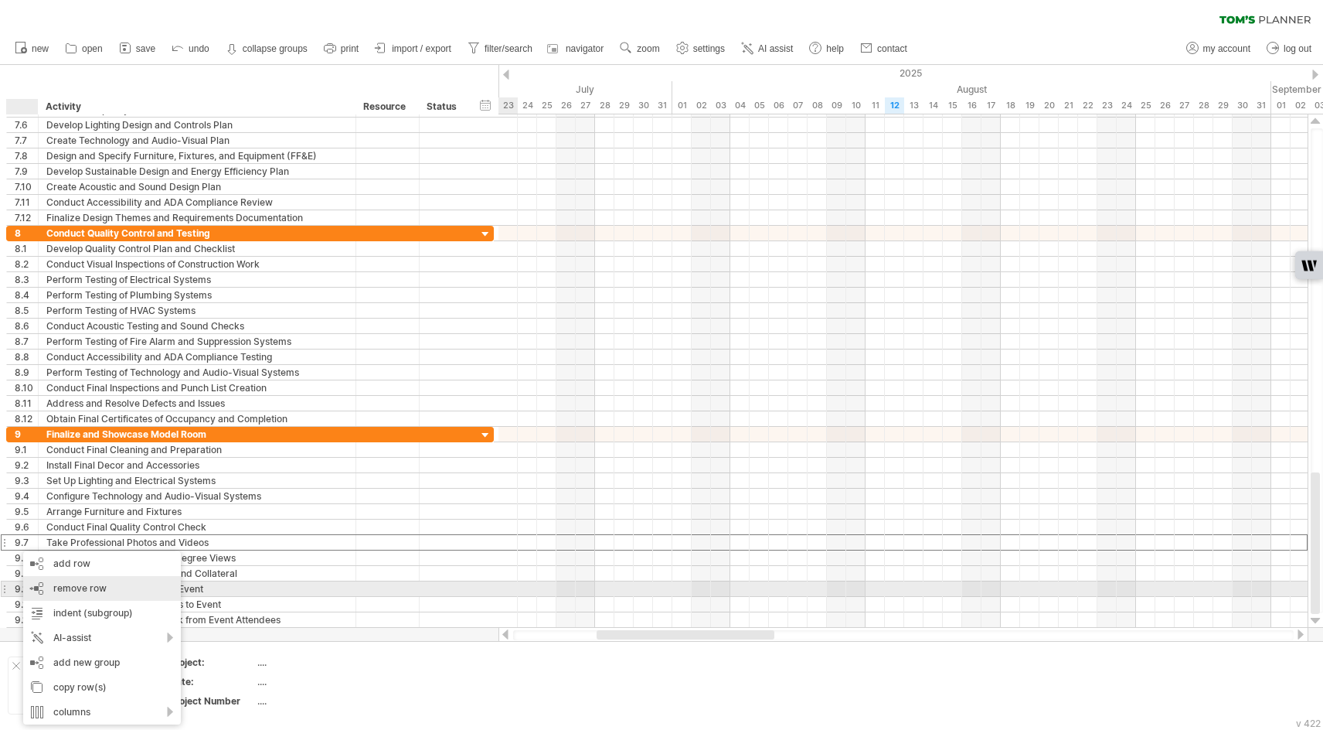
click at [68, 581] on div "remove row remove selected rows" at bounding box center [102, 588] width 158 height 25
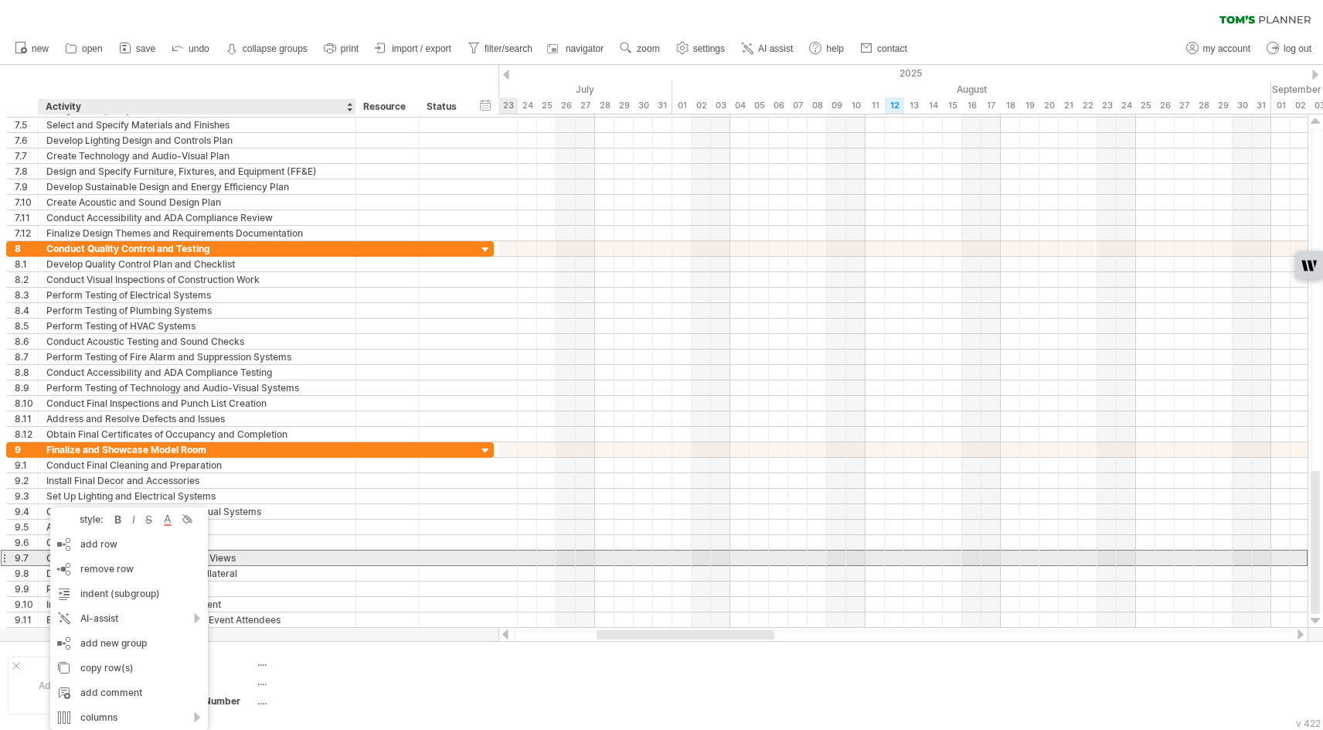
click at [245, 560] on div "Create Virtual Tour and 360-Degree Views" at bounding box center [196, 557] width 301 height 15
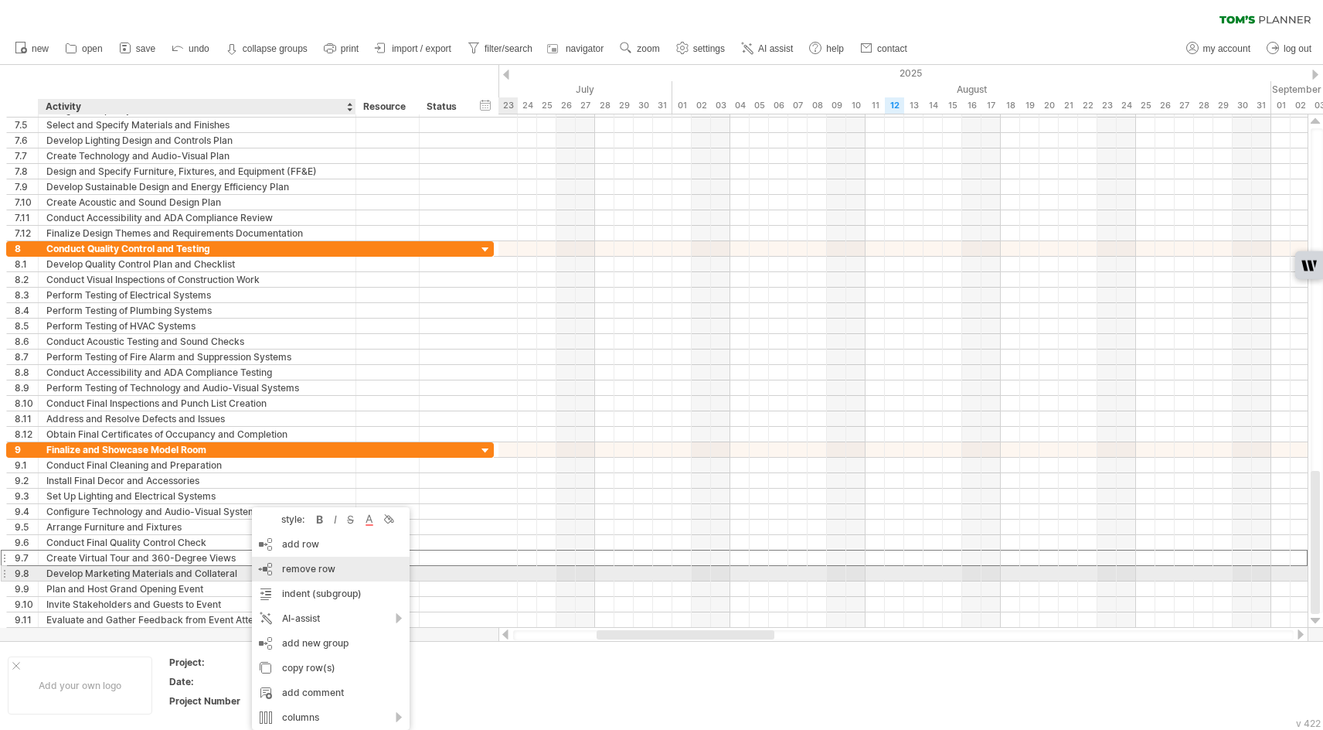
click at [292, 569] on span "remove row" at bounding box center [308, 569] width 53 height 12
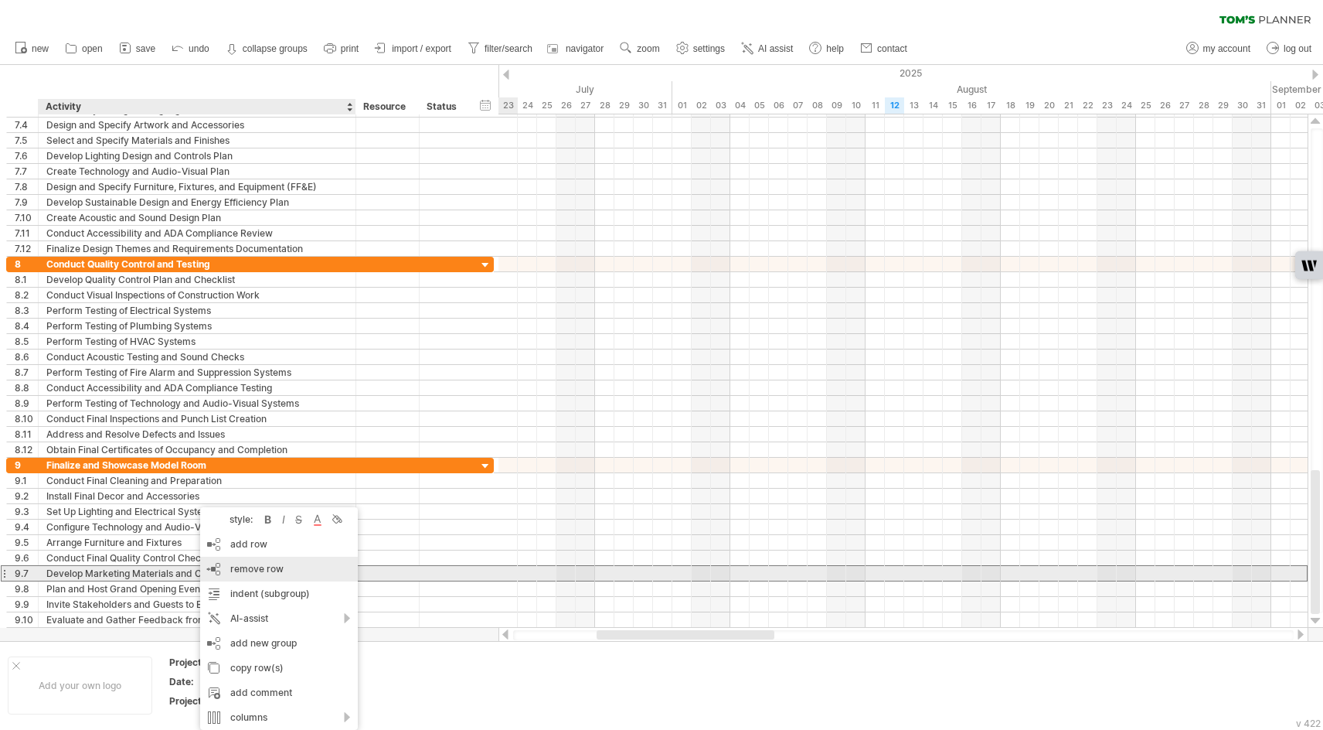
click at [247, 566] on span "remove row" at bounding box center [256, 569] width 53 height 12
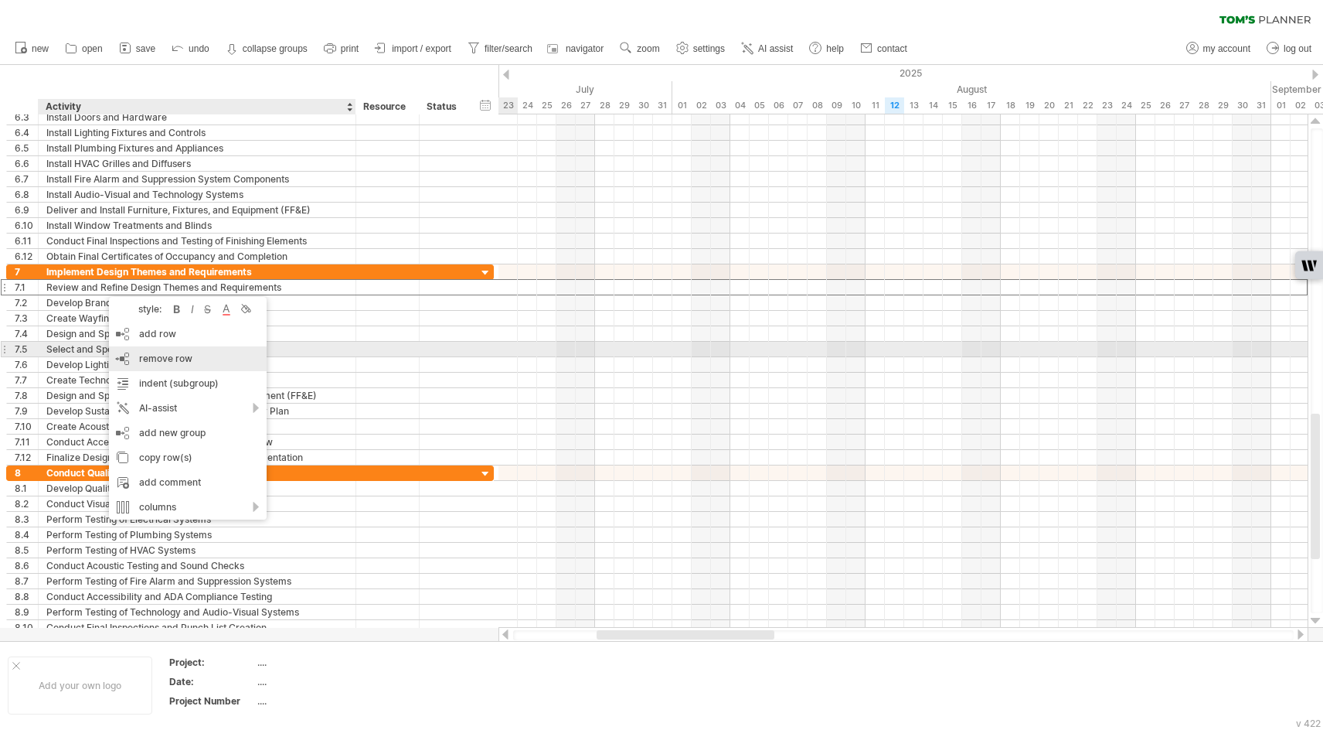
click at [144, 353] on span "remove row" at bounding box center [165, 358] width 53 height 12
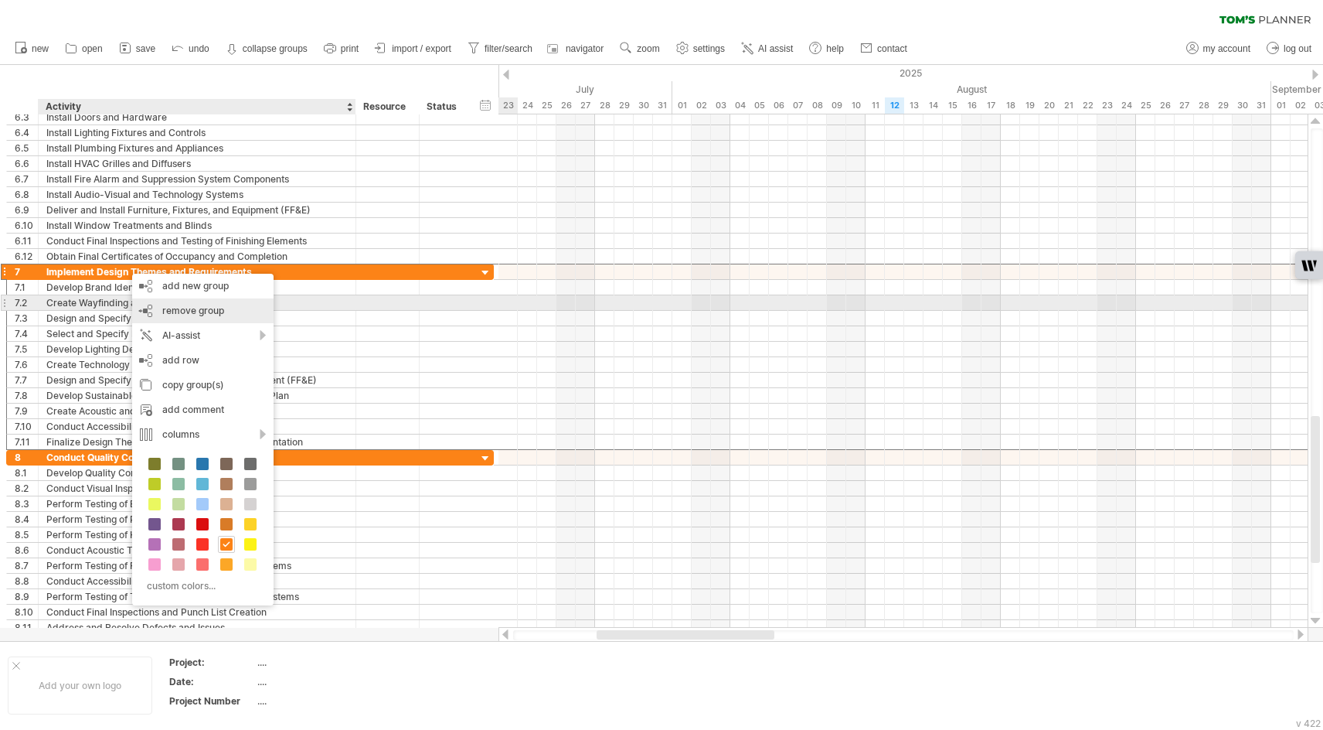
click at [158, 308] on div "remove group remove selected groups" at bounding box center [202, 310] width 141 height 25
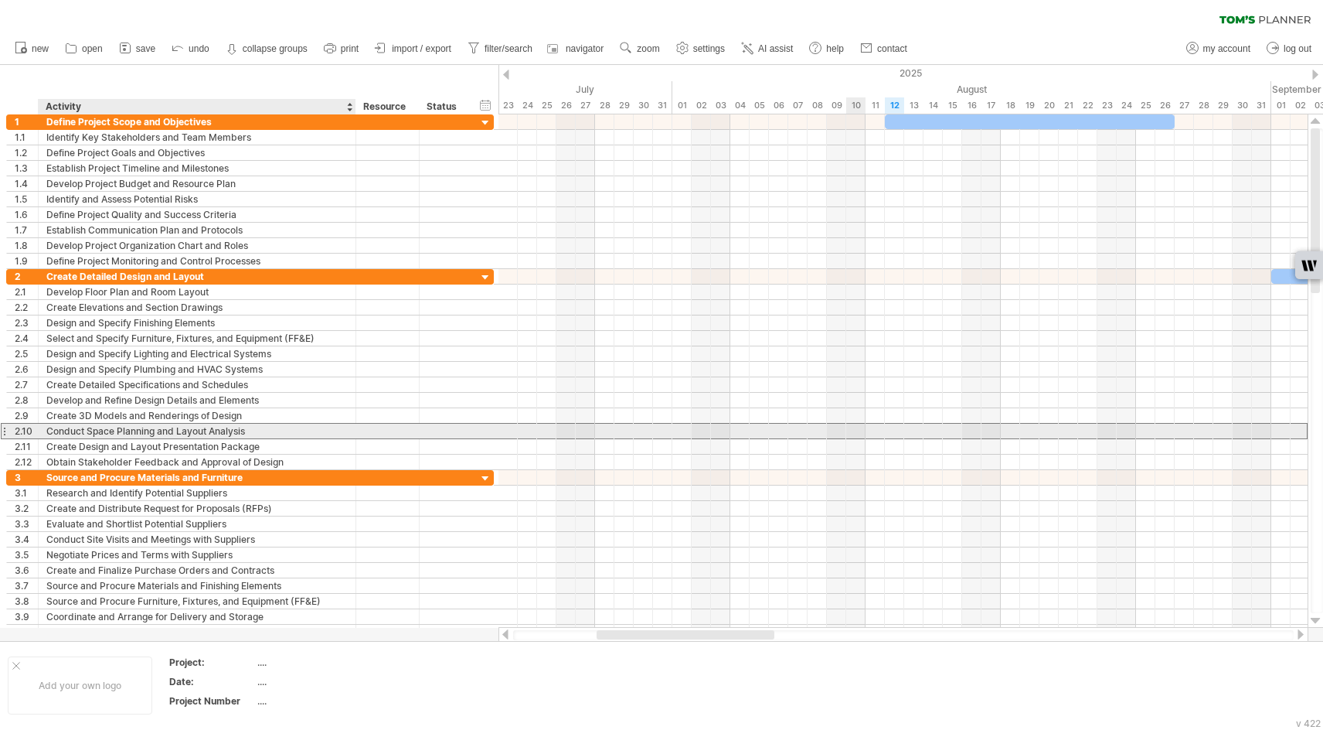
click at [104, 428] on div "Conduct Space Planning and Layout Analysis" at bounding box center [196, 430] width 301 height 15
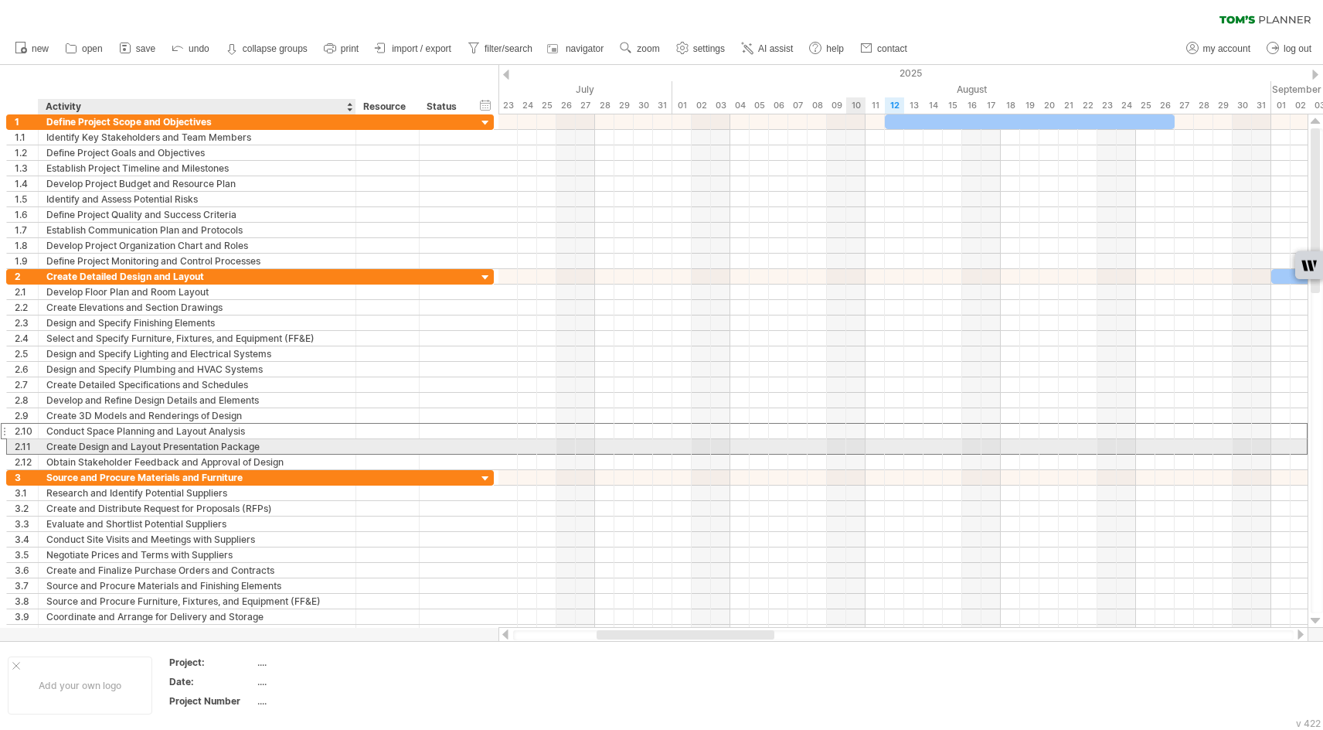
click at [100, 446] on div "Create Design and Layout Presentation Package" at bounding box center [196, 446] width 301 height 15
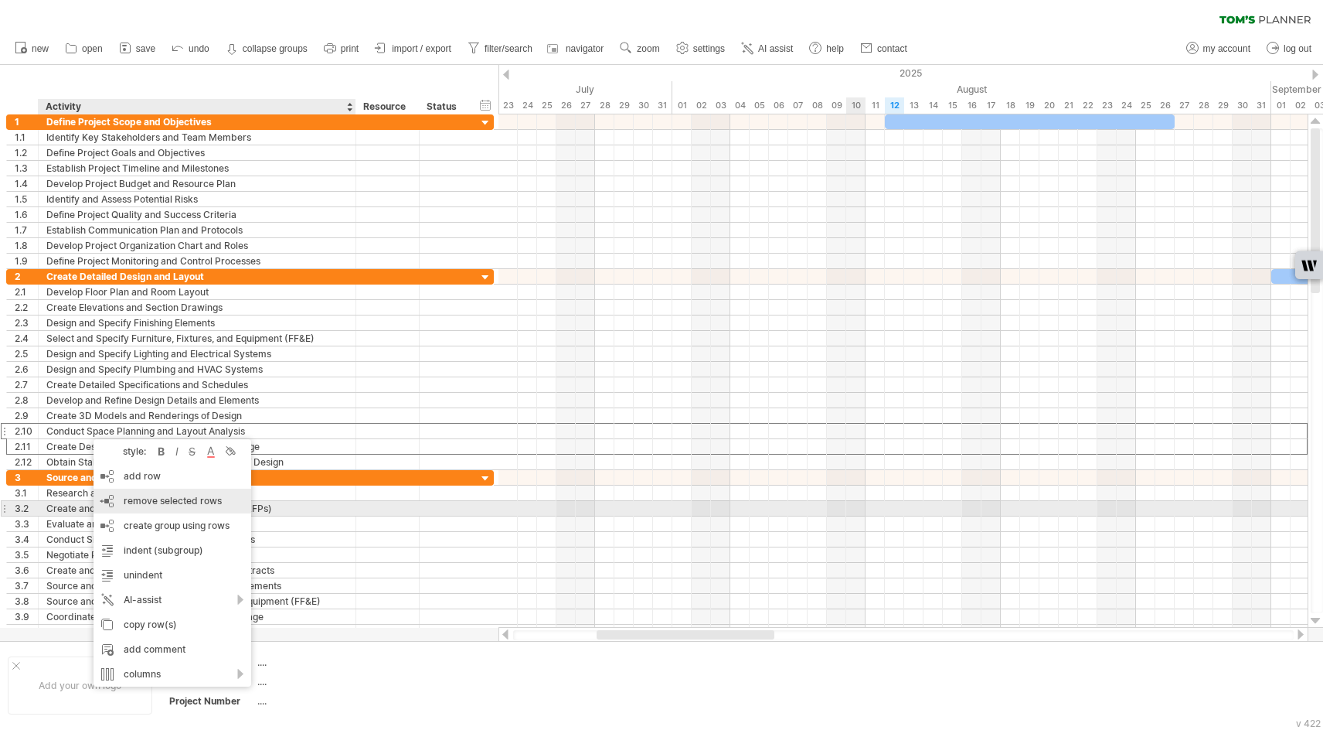
click at [155, 503] on span "remove selected rows" at bounding box center [173, 501] width 98 height 12
